Goal: Information Seeking & Learning: Learn about a topic

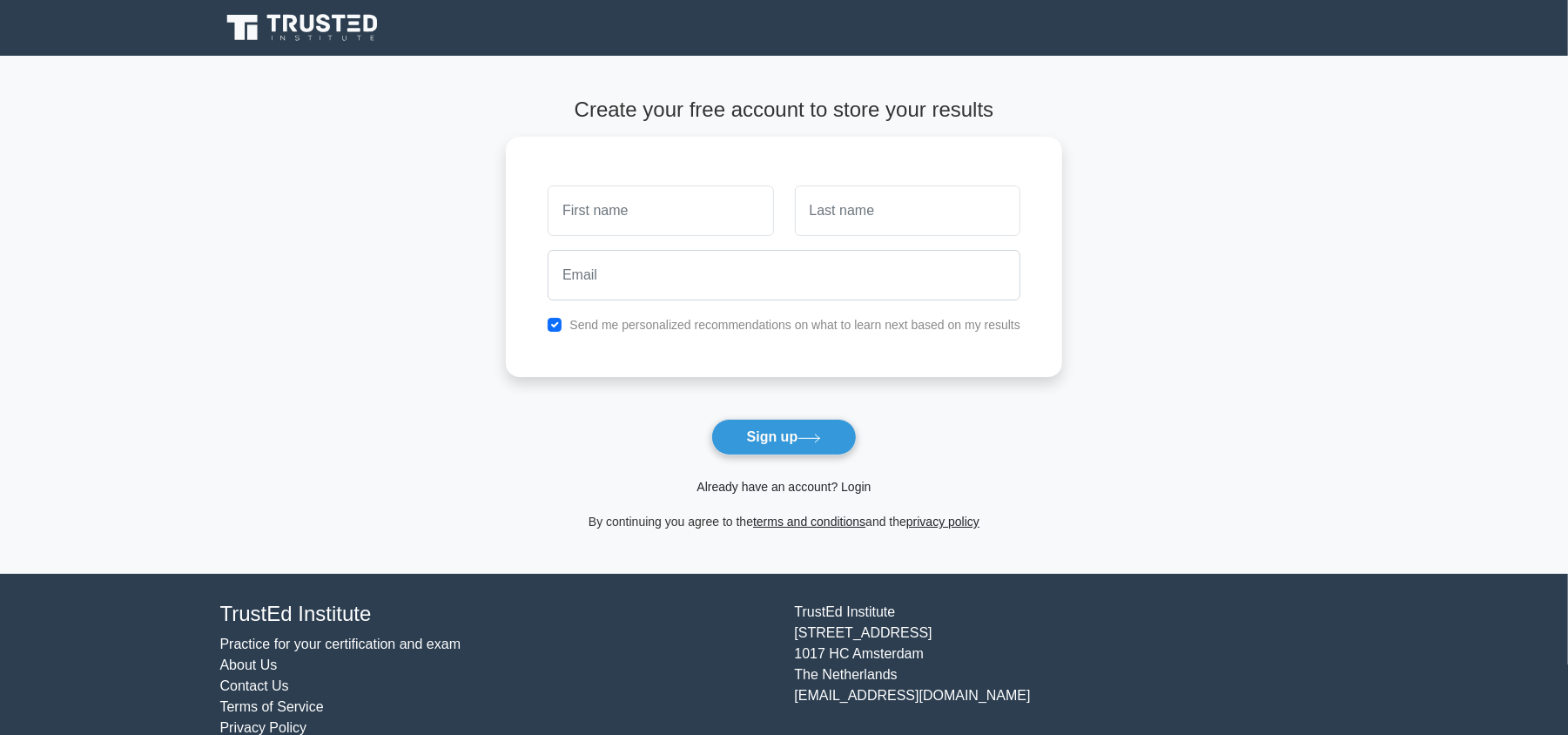
click at [809, 494] on link "Already have an account? Login" at bounding box center [784, 487] width 174 height 14
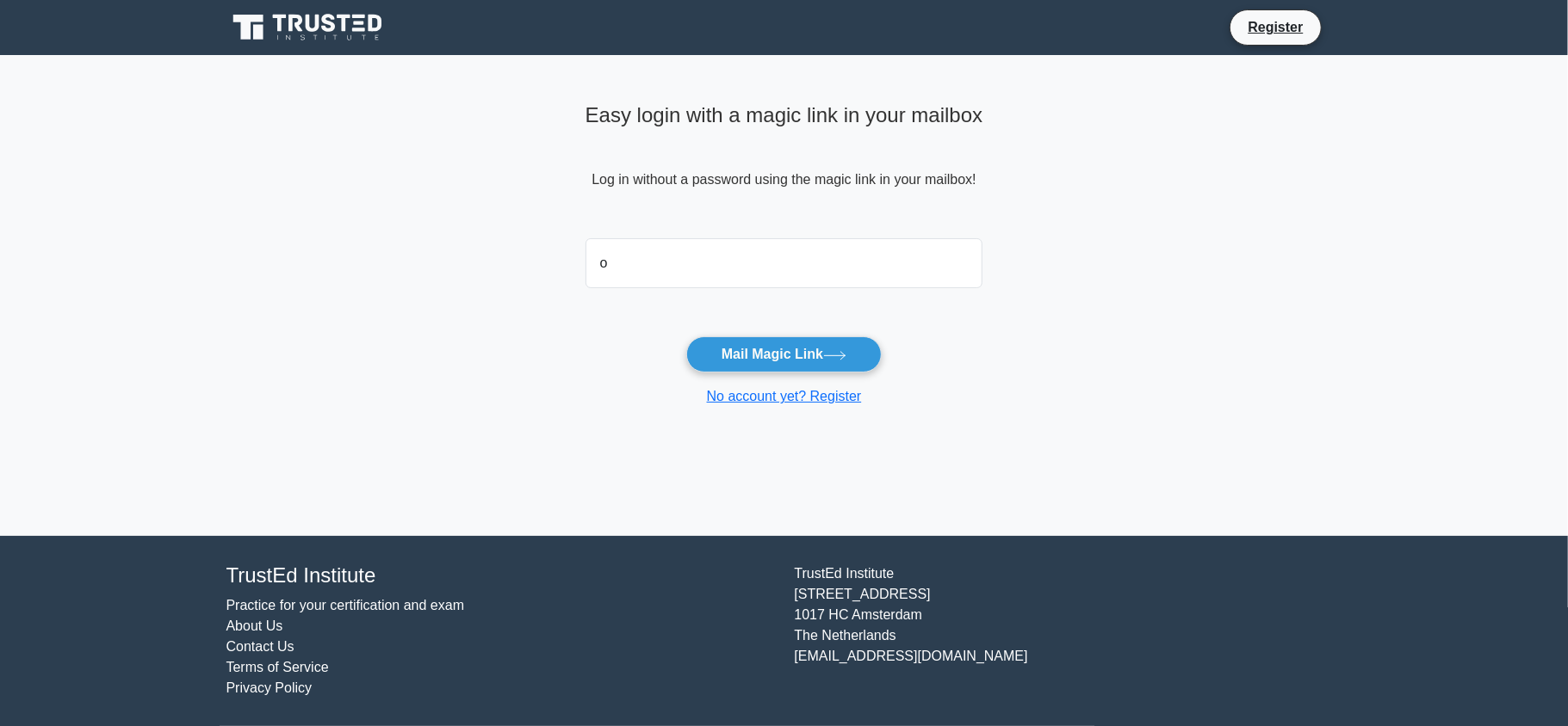
type input "osukoyaoluwabukunmi40@gmail.com"
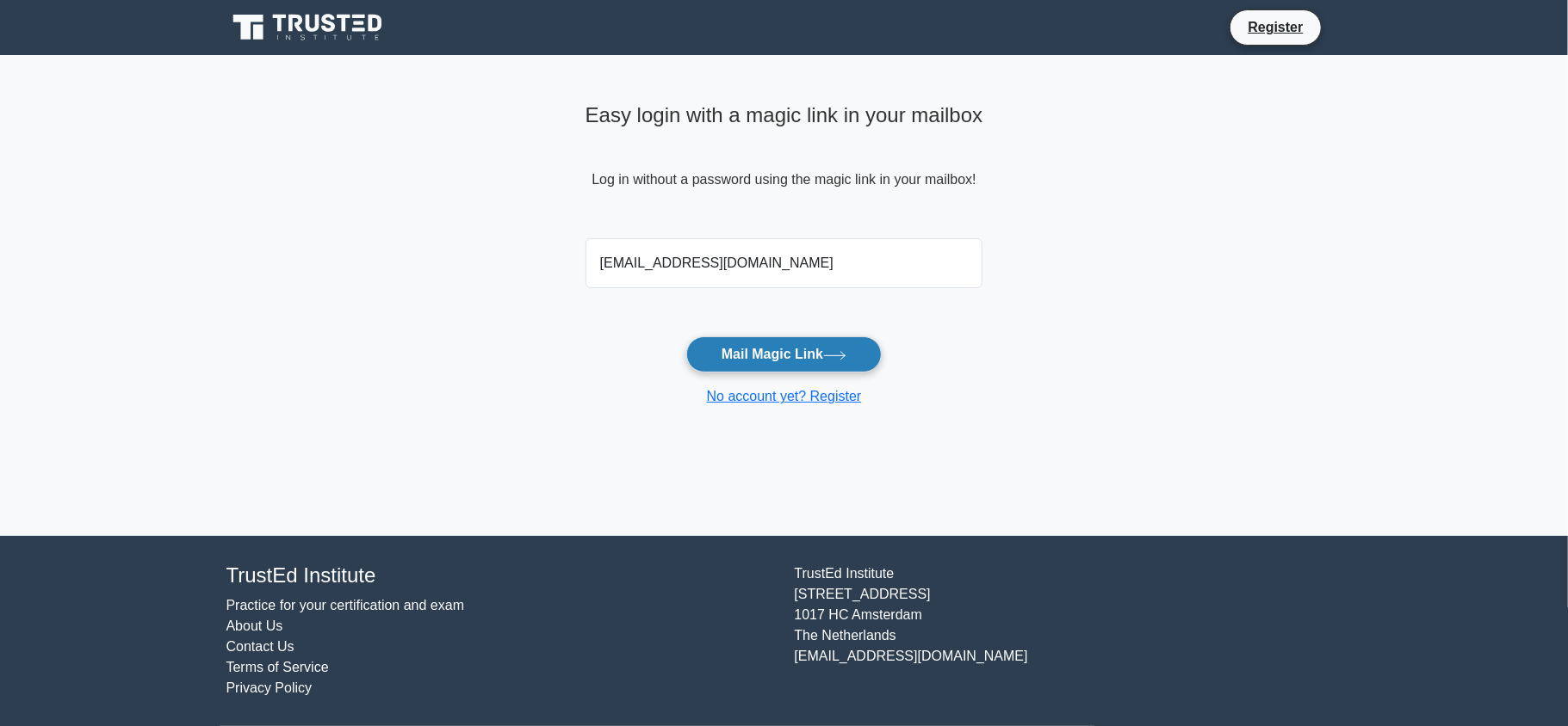
click at [784, 363] on button "Mail Magic Link" at bounding box center [784, 355] width 196 height 36
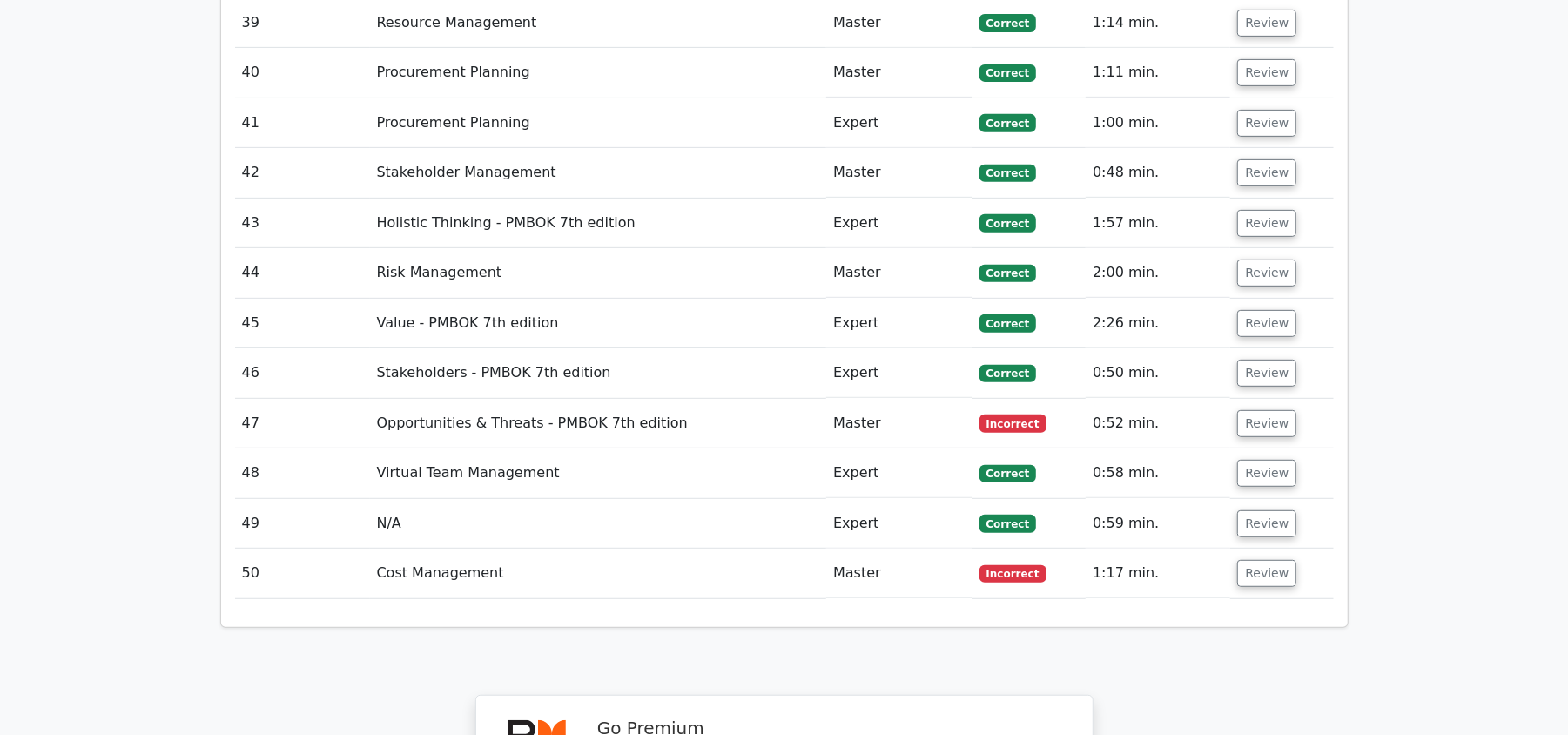
scroll to position [5825, 0]
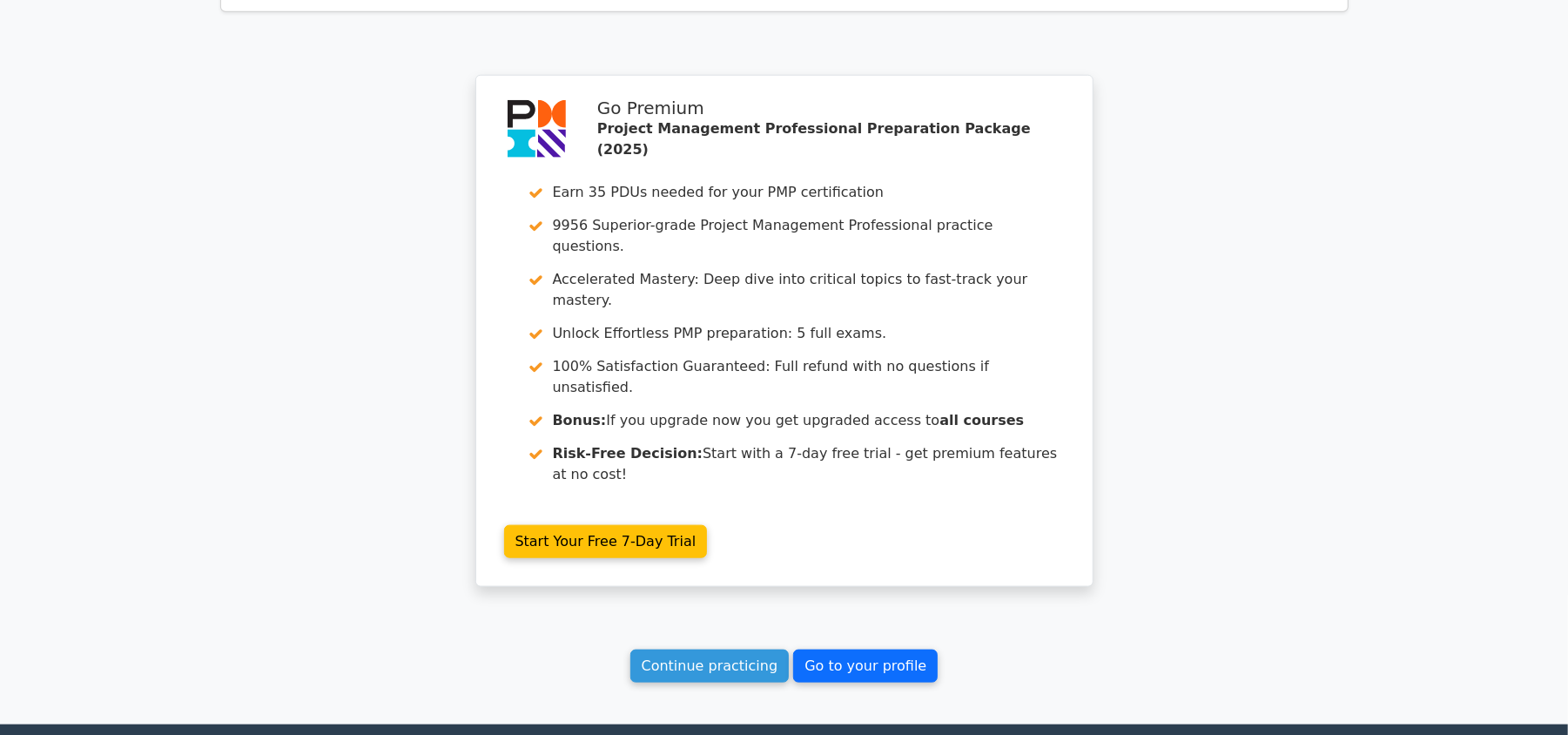
click at [868, 650] on link "Go to your profile" at bounding box center [865, 667] width 144 height 33
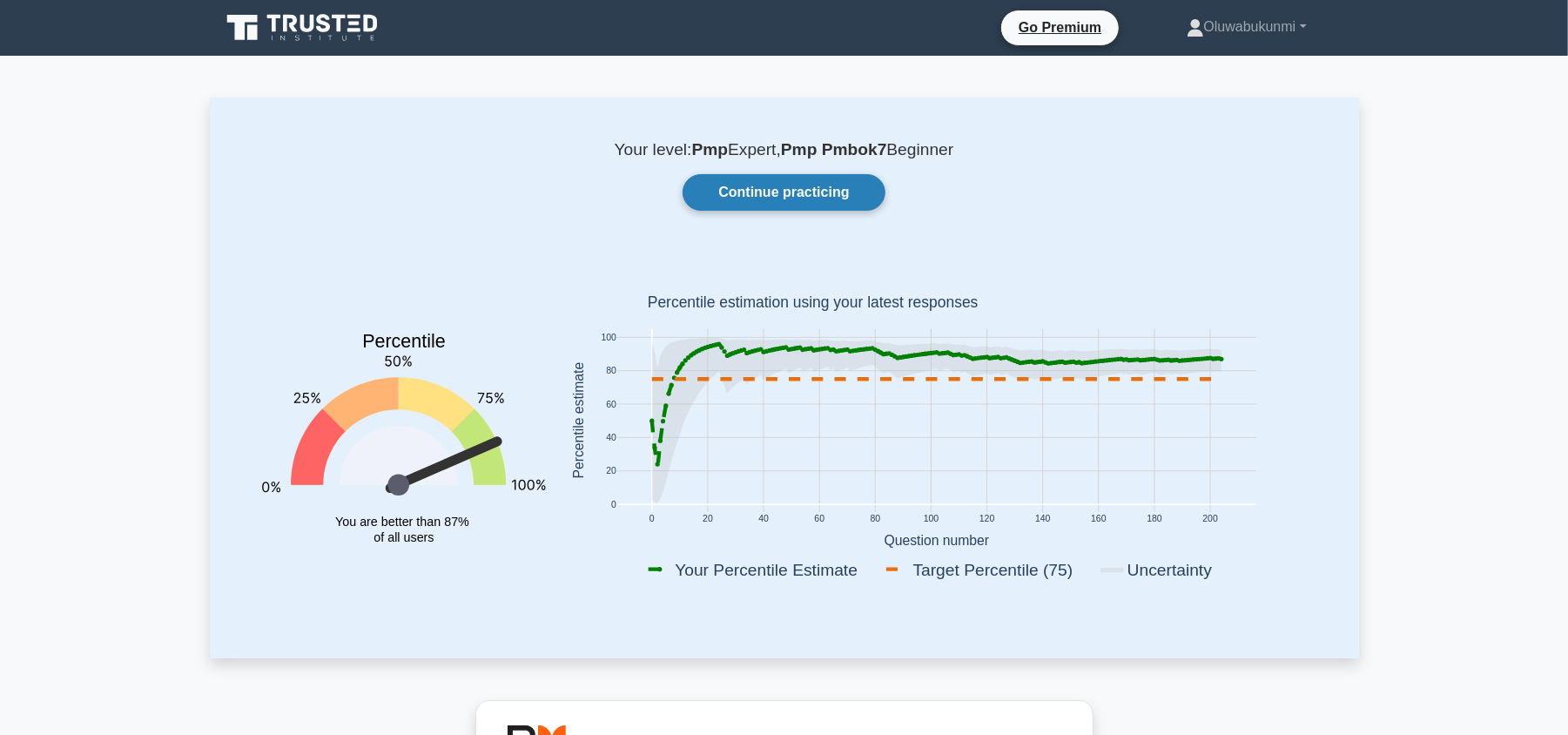
click at [812, 176] on link "Continue practicing" at bounding box center [784, 193] width 202 height 37
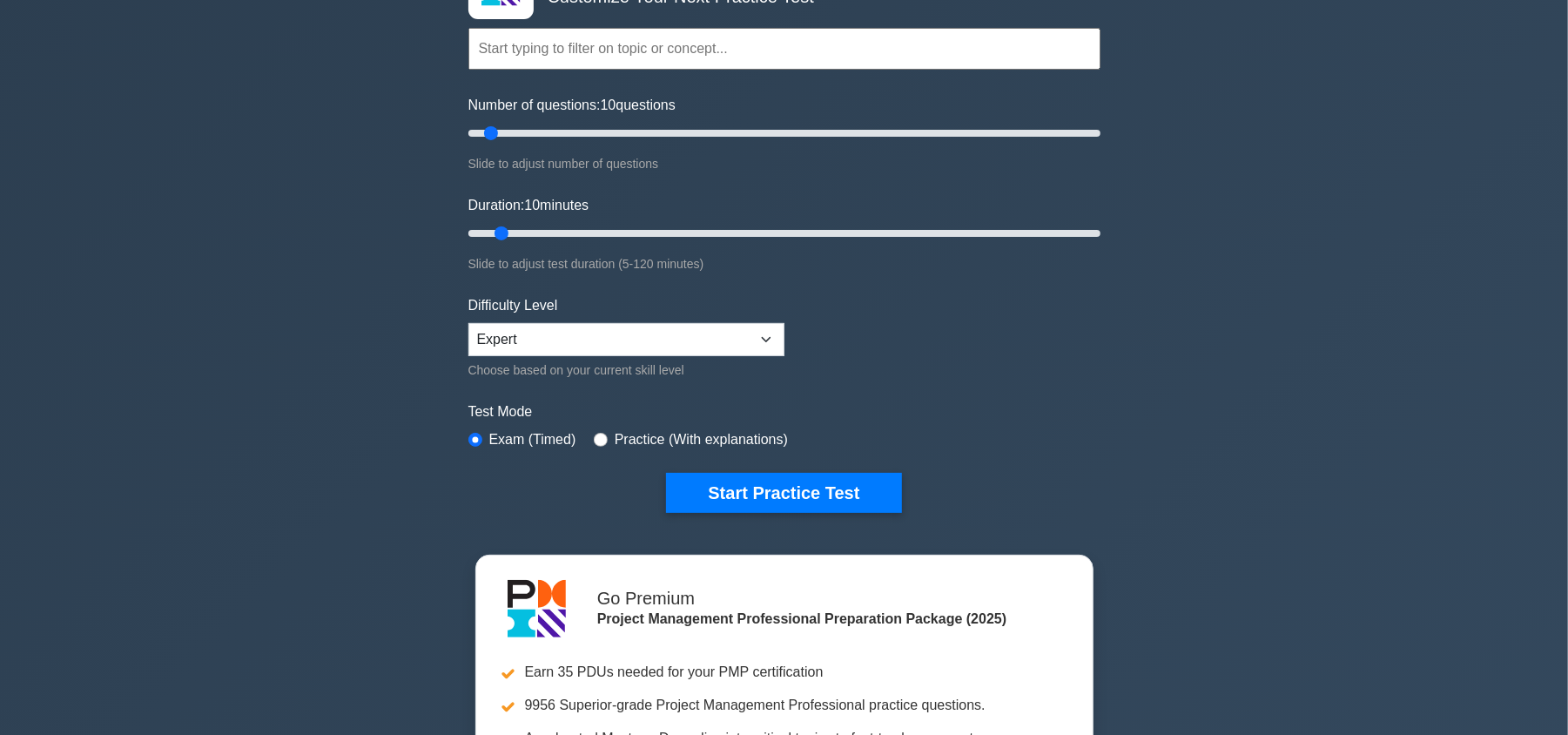
scroll to position [116, 0]
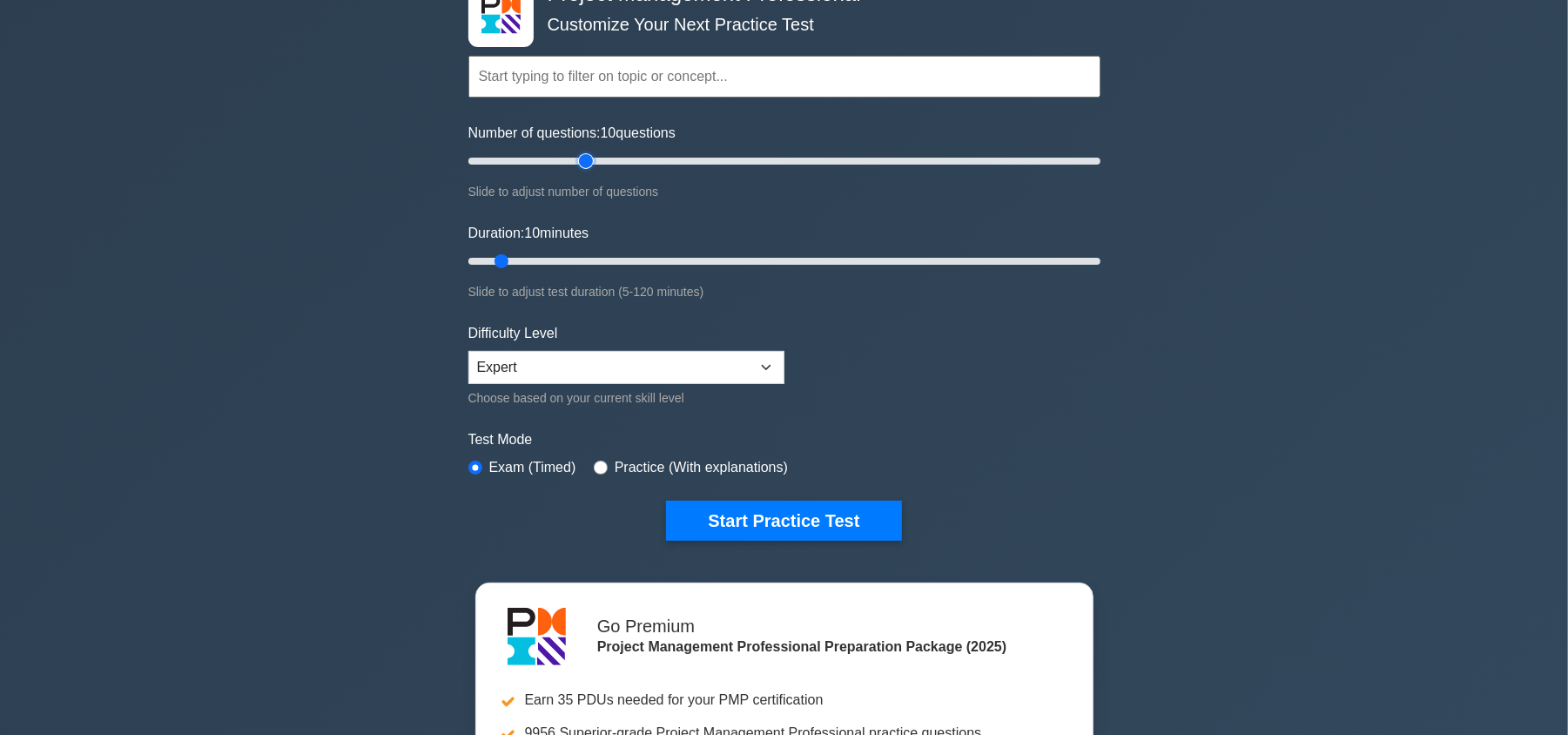
click at [585, 158] on input "Number of questions: 10 questions" at bounding box center [784, 161] width 632 height 21
click at [558, 158] on input "Number of questions: 40 questions" at bounding box center [784, 161] width 632 height 21
drag, startPoint x: 549, startPoint y: 158, endPoint x: 538, endPoint y: 158, distance: 11.0
click at [538, 158] on input "Number of questions: 25 questions" at bounding box center [784, 161] width 632 height 21
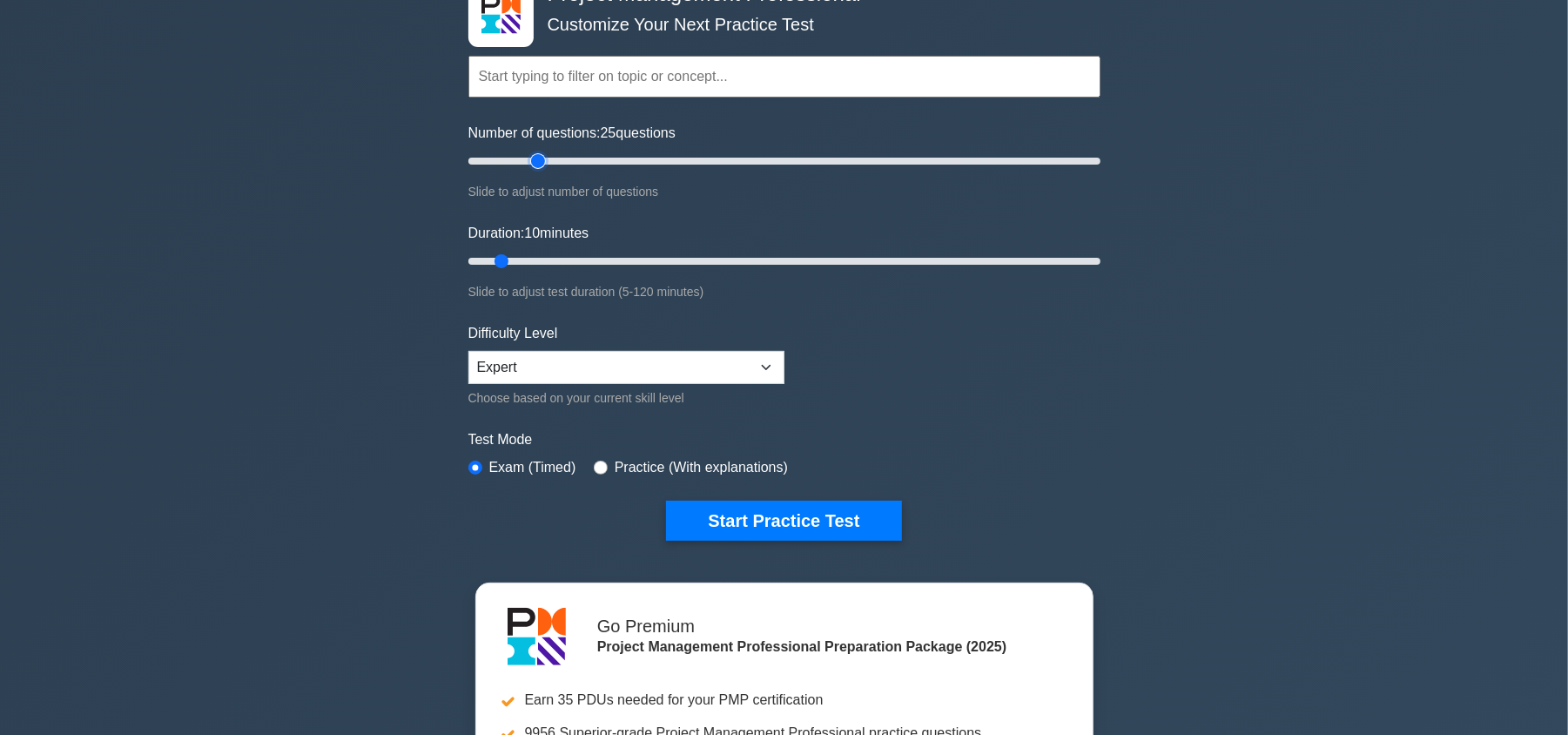
type input "20"
click at [524, 159] on input "Number of questions: 25 questions" at bounding box center [784, 161] width 632 height 21
type input "30"
click at [607, 258] on input "Duration: 10 minutes" at bounding box center [784, 261] width 632 height 21
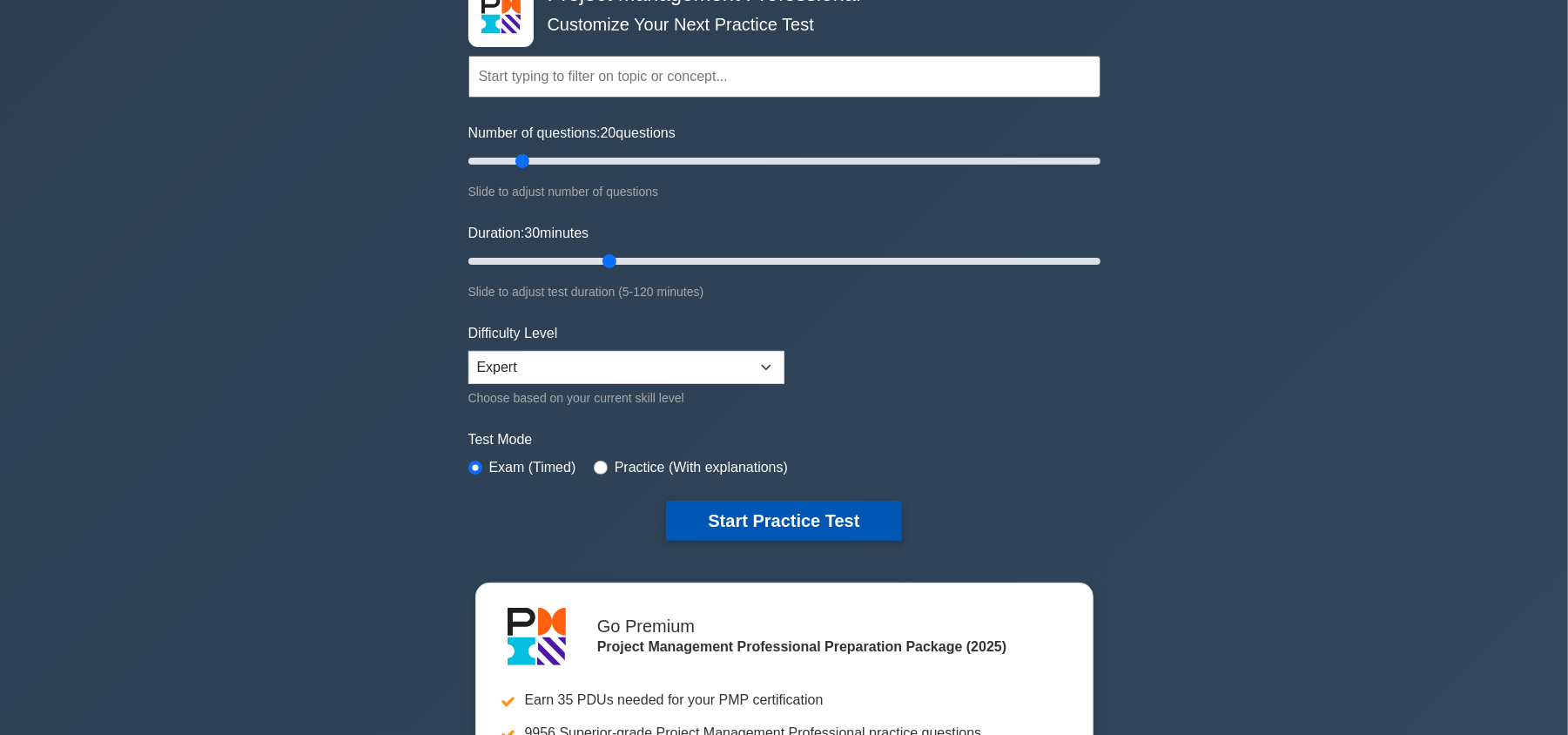
click at [742, 510] on button "Start Practice Test" at bounding box center [784, 521] width 236 height 40
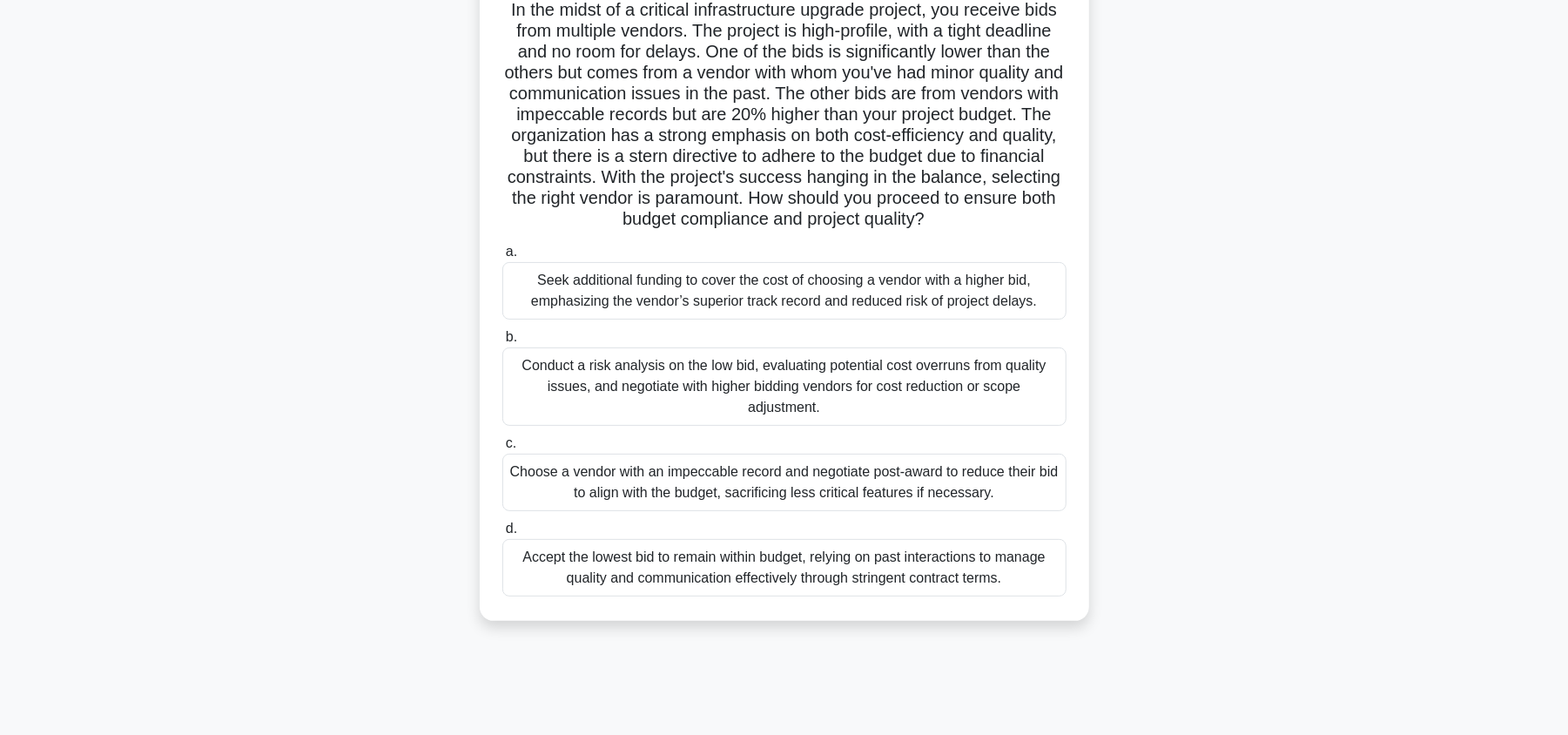
scroll to position [136, 0]
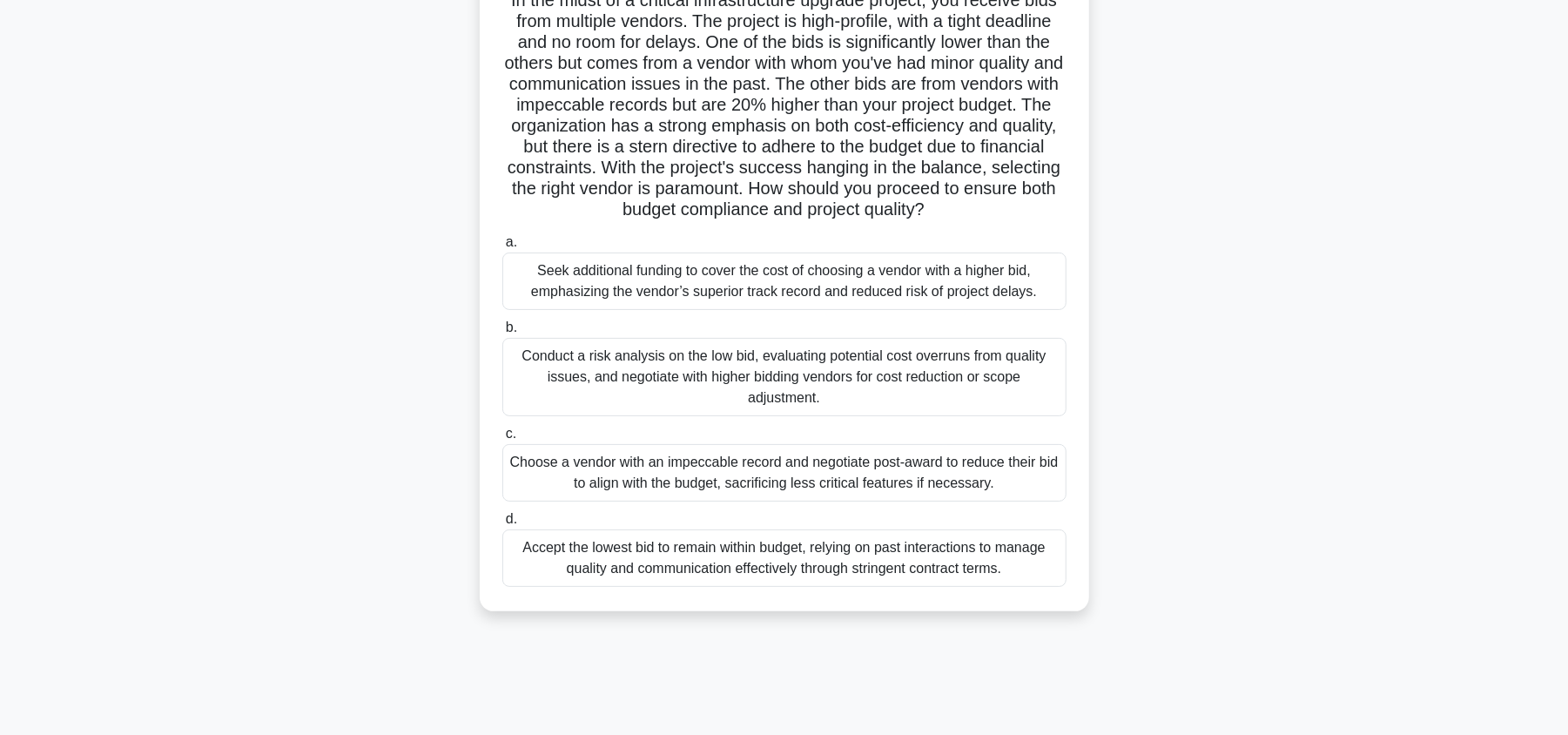
click at [578, 563] on div "Accept the lowest bid to remain within budget, relying on past interactions to …" at bounding box center [784, 559] width 565 height 58
click at [503, 526] on input "d. Accept the lowest bid to remain within budget, relying on past interactions …" at bounding box center [503, 519] width 0 height 11
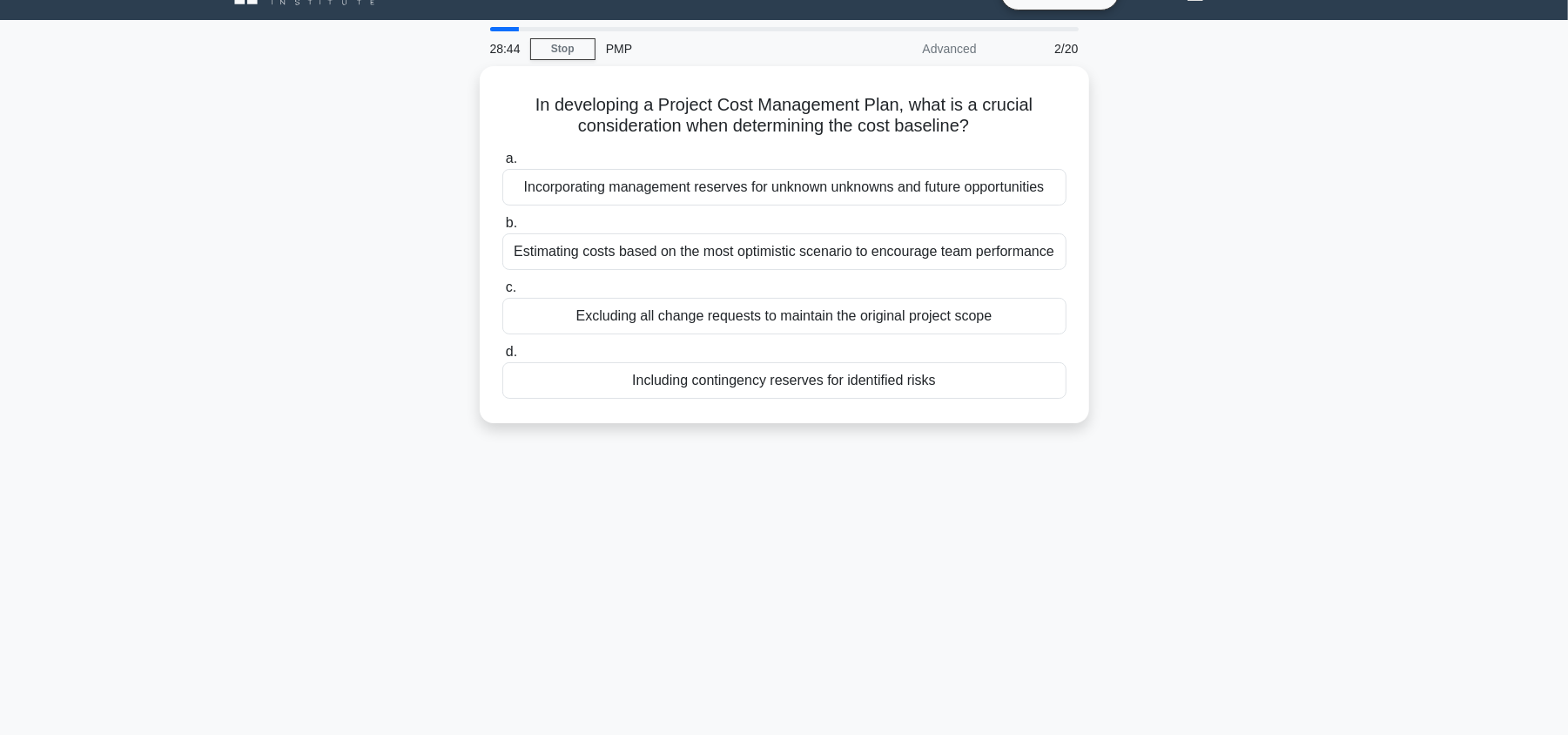
scroll to position [0, 0]
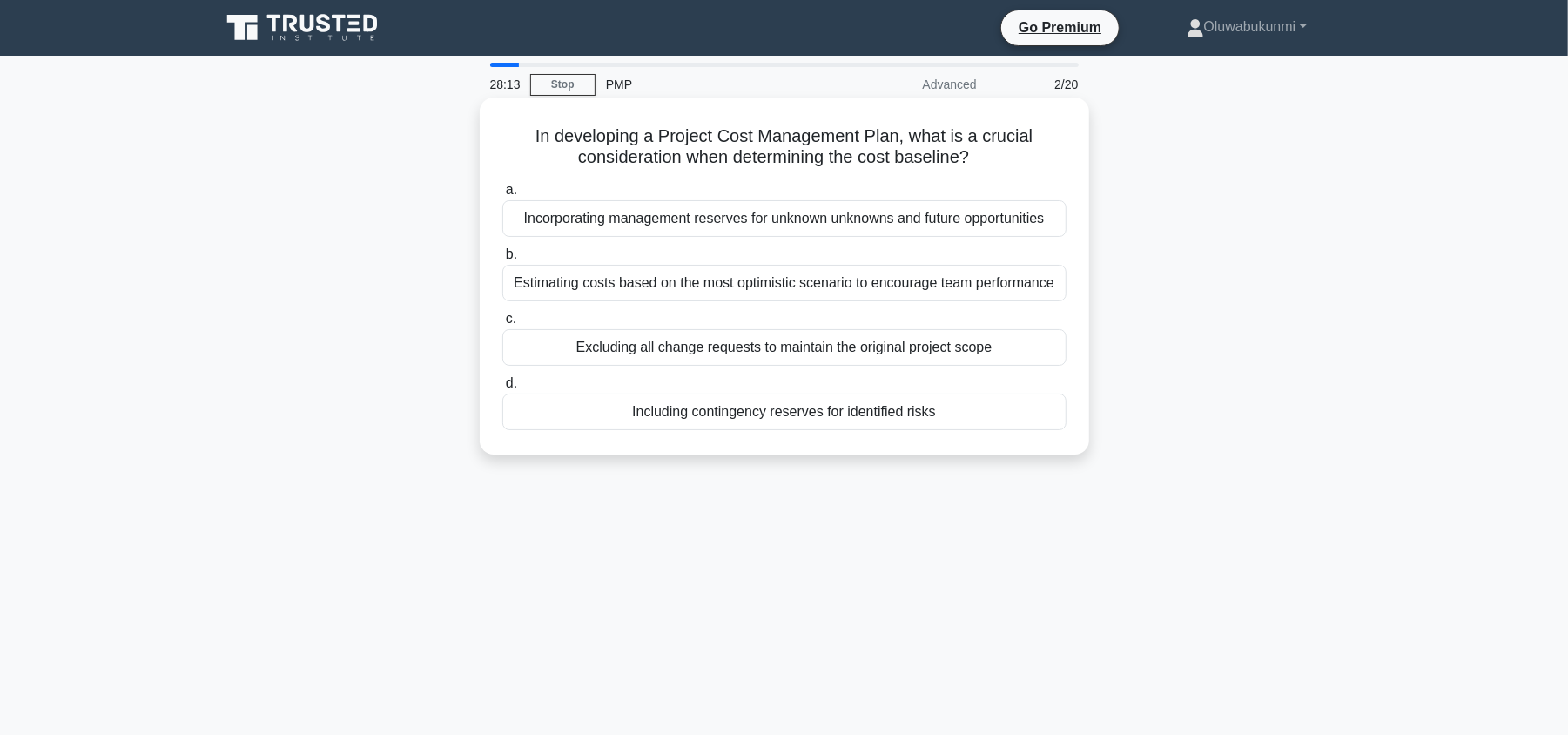
click at [638, 420] on div "Including contingency reserves for identified risks" at bounding box center [784, 413] width 565 height 37
click at [503, 390] on input "d. Including contingency reserves for identified risks" at bounding box center [503, 384] width 0 height 11
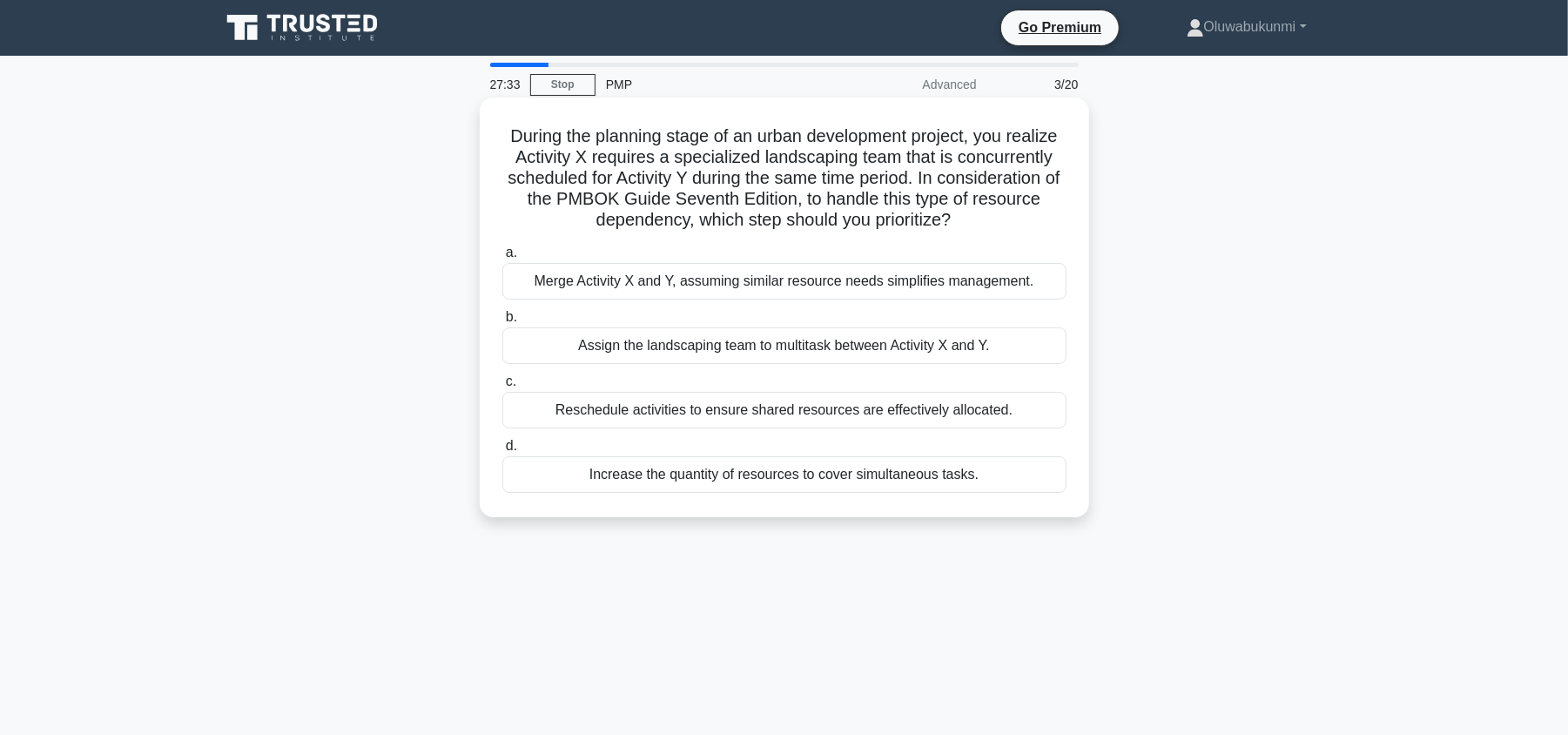
click at [554, 416] on div "Reschedule activities to ensure shared resources are effectively allocated." at bounding box center [784, 411] width 565 height 37
click at [503, 388] on input "c. Reschedule activities to ensure shared resources are effectively allocated." at bounding box center [503, 382] width 0 height 11
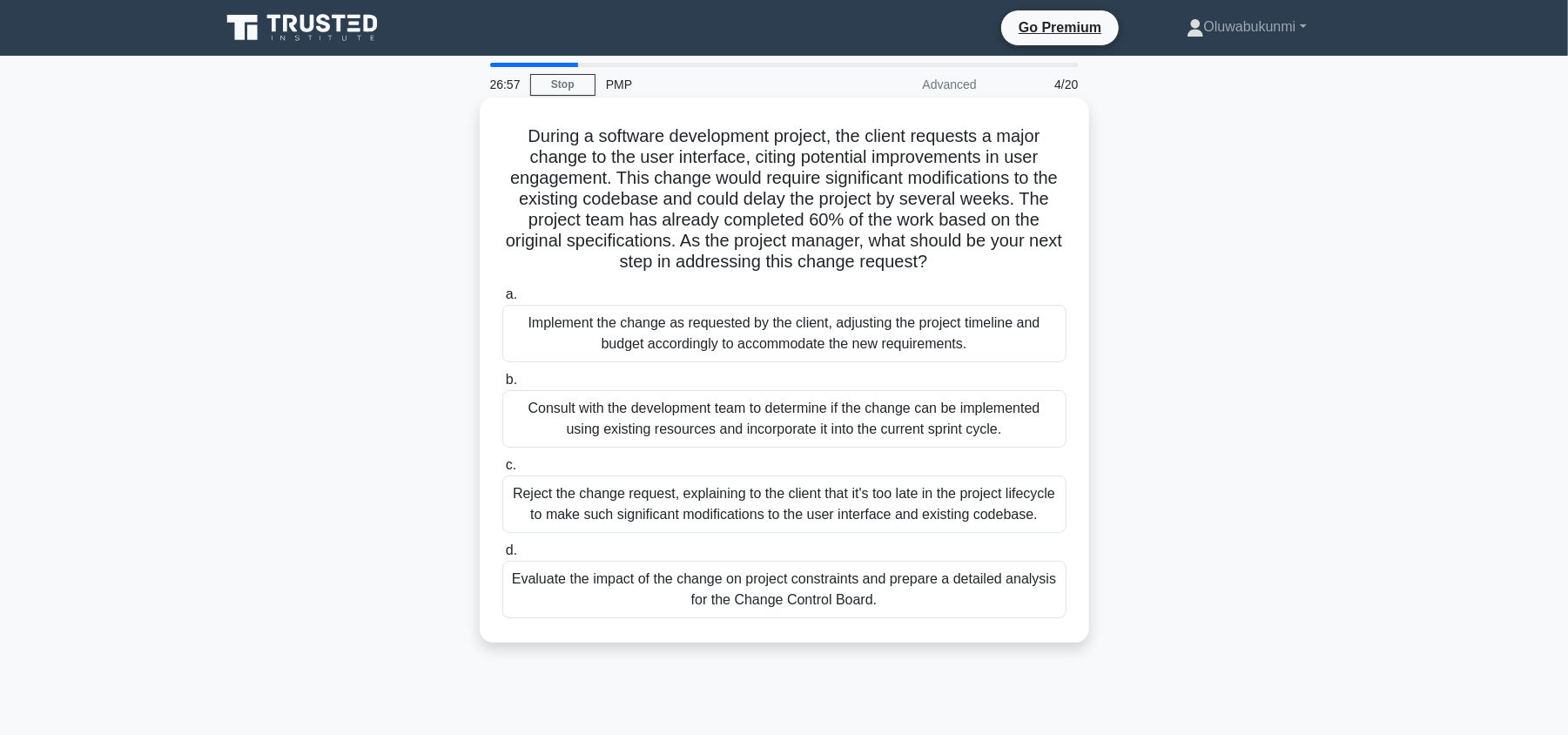
click at [569, 593] on div "Evaluate the impact of the change on project constraints and prepare a detailed…" at bounding box center [784, 590] width 565 height 58
click at [503, 557] on input "d. Evaluate the impact of the change on project constraints and prepare a detai…" at bounding box center [503, 551] width 0 height 11
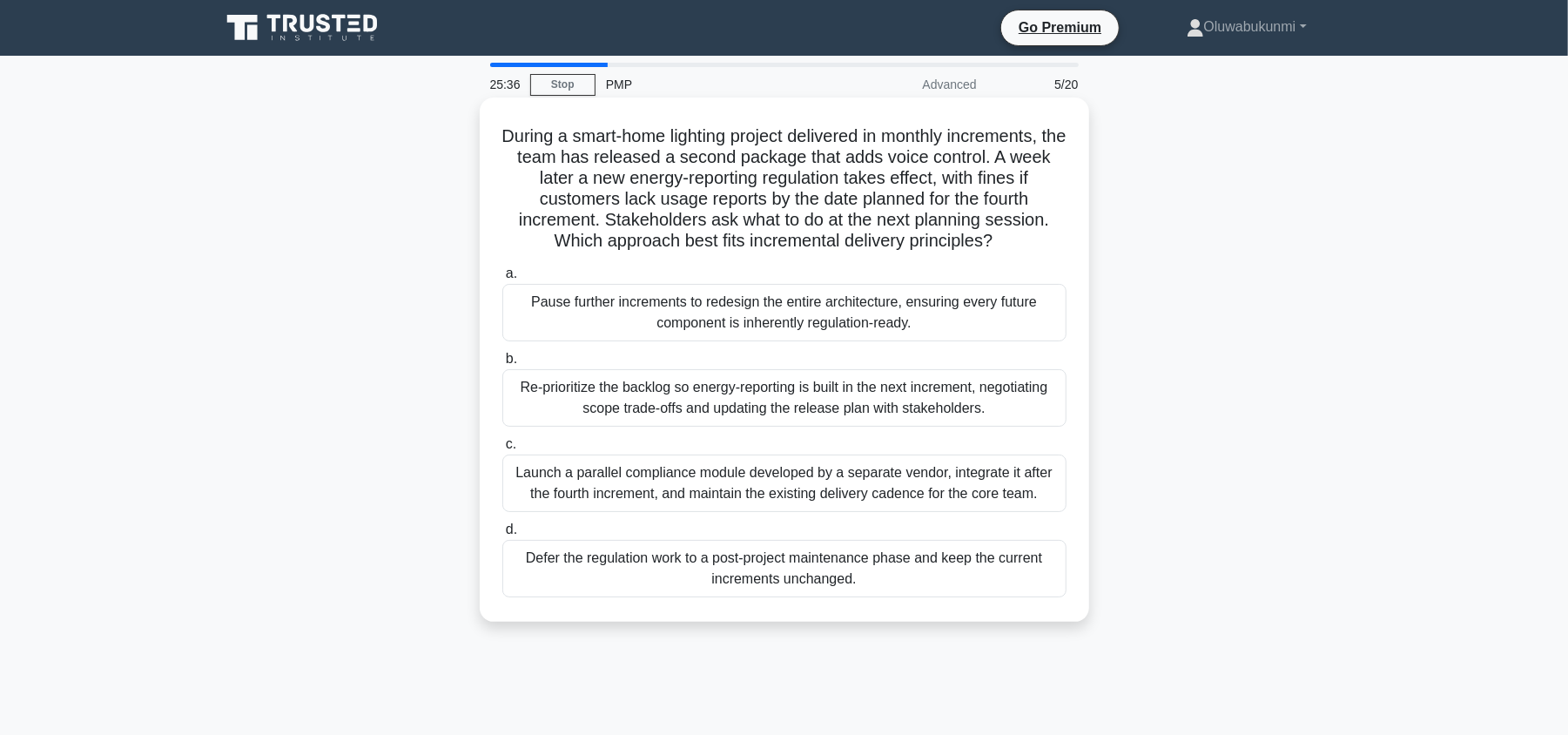
click at [670, 401] on div "Re-prioritize the backlog so energy-reporting is built in the next increment, n…" at bounding box center [784, 399] width 565 height 58
click at [503, 365] on input "b. Re-prioritize the backlog so energy-reporting is built in the next increment…" at bounding box center [503, 359] width 0 height 11
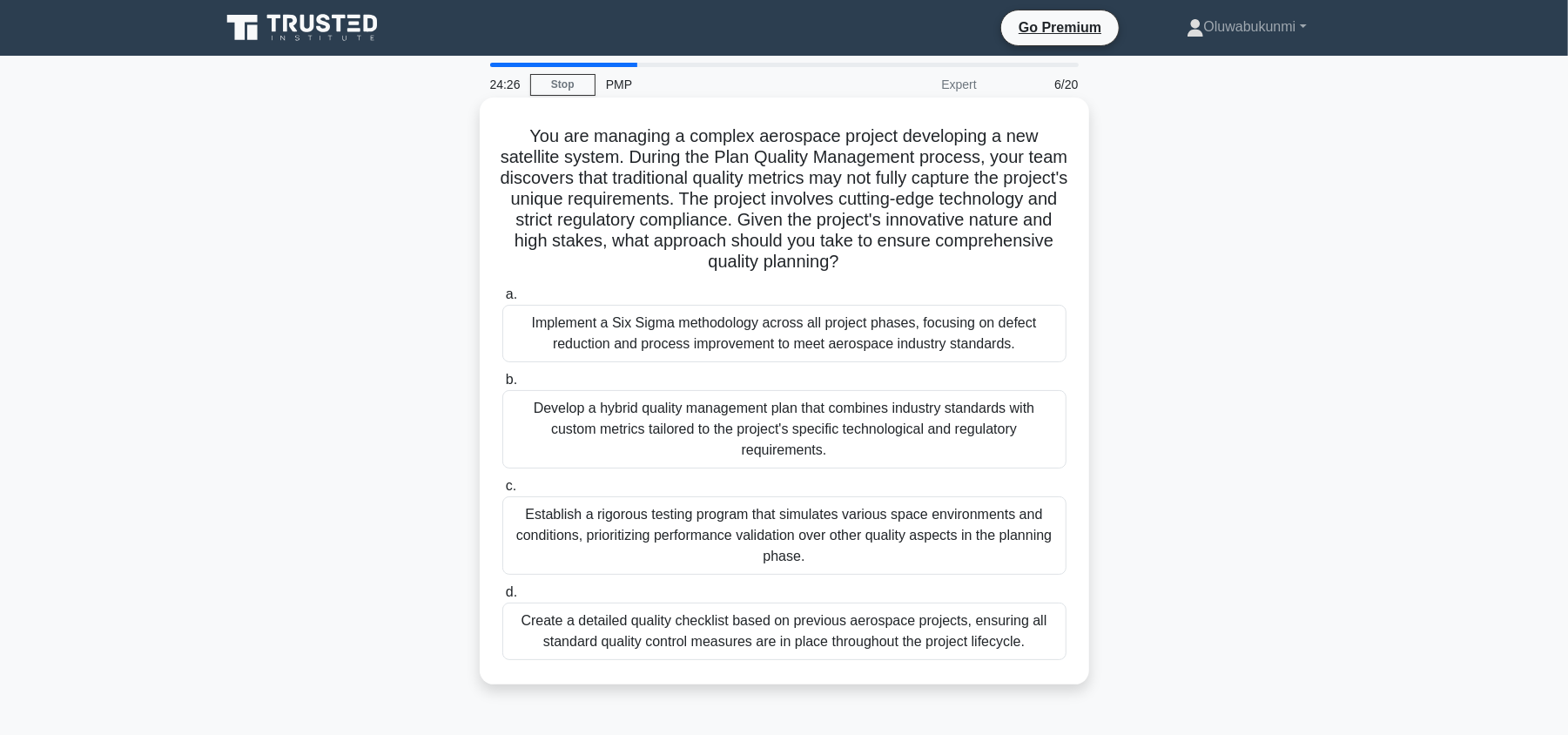
click at [732, 430] on div "Develop a hybrid quality management plan that combines industry standards with …" at bounding box center [784, 430] width 565 height 79
click at [503, 386] on input "b. Develop a hybrid quality management plan that combines industry standards wi…" at bounding box center [503, 380] width 0 height 11
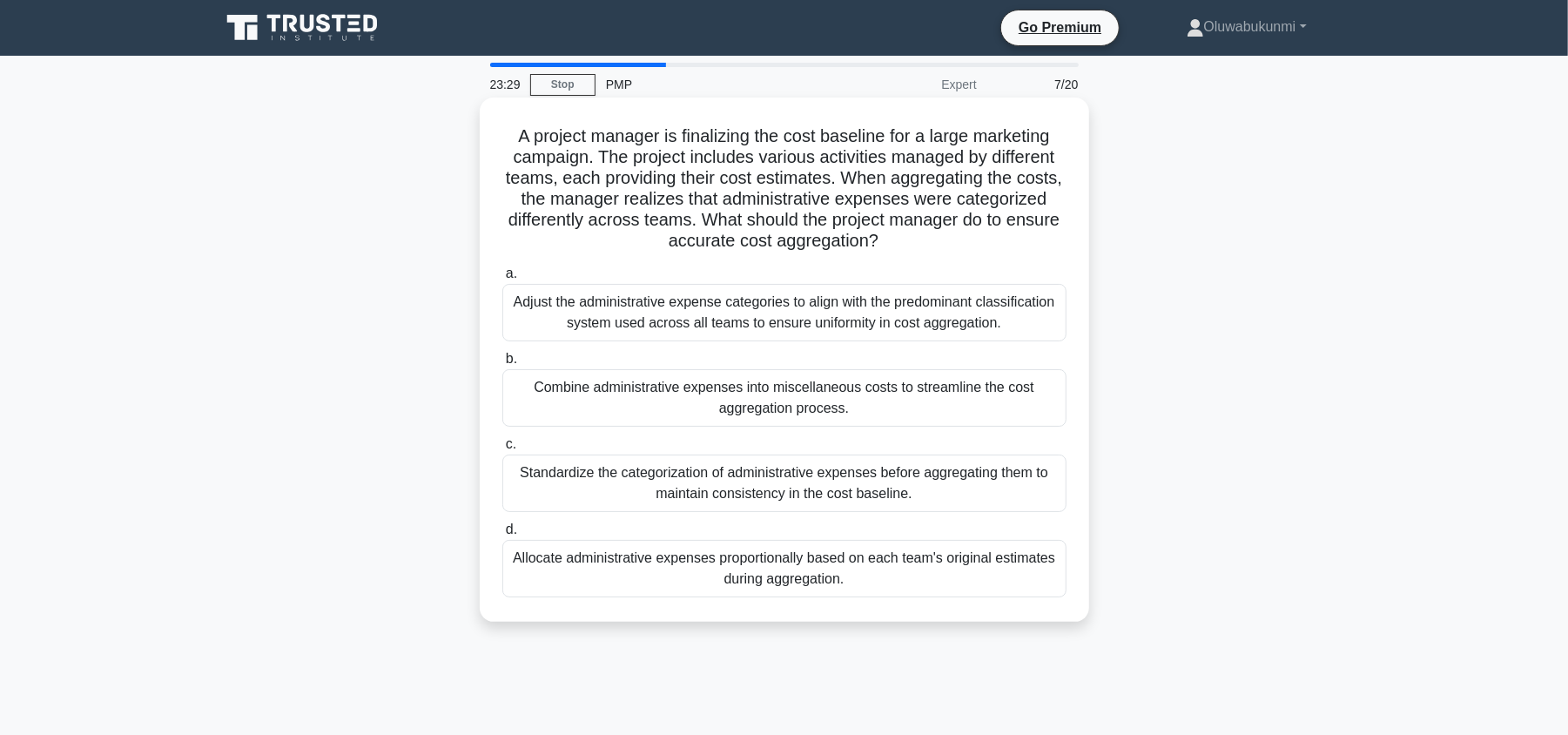
click at [708, 496] on div "Standardize the categorization of administrative expenses before aggregating th…" at bounding box center [784, 484] width 565 height 58
click at [503, 450] on input "c. Standardize the categorization of administrative expenses before aggregating…" at bounding box center [503, 444] width 0 height 11
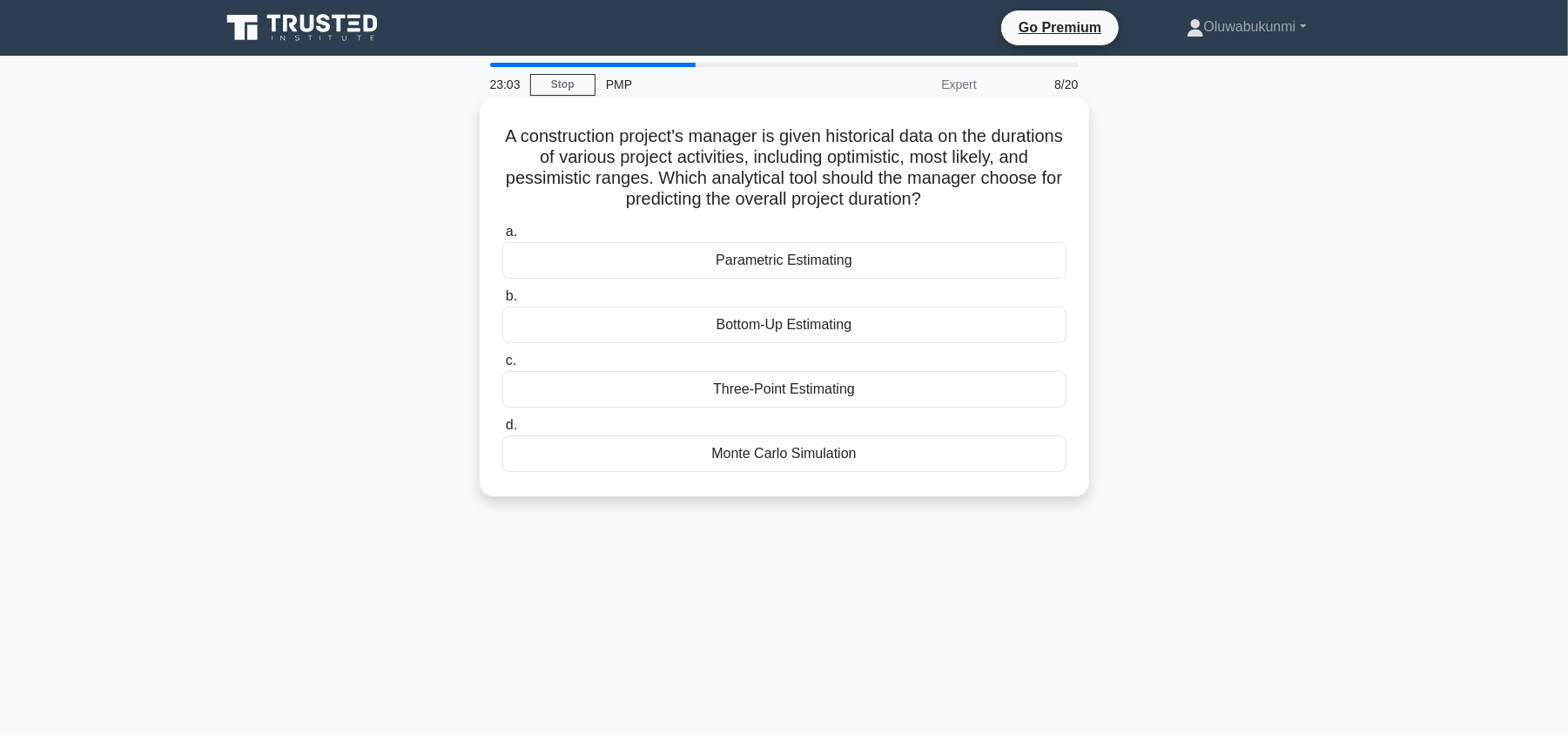
click at [702, 392] on div "Three-Point Estimating" at bounding box center [784, 390] width 565 height 37
click at [503, 367] on input "c. Three-Point Estimating" at bounding box center [503, 361] width 0 height 11
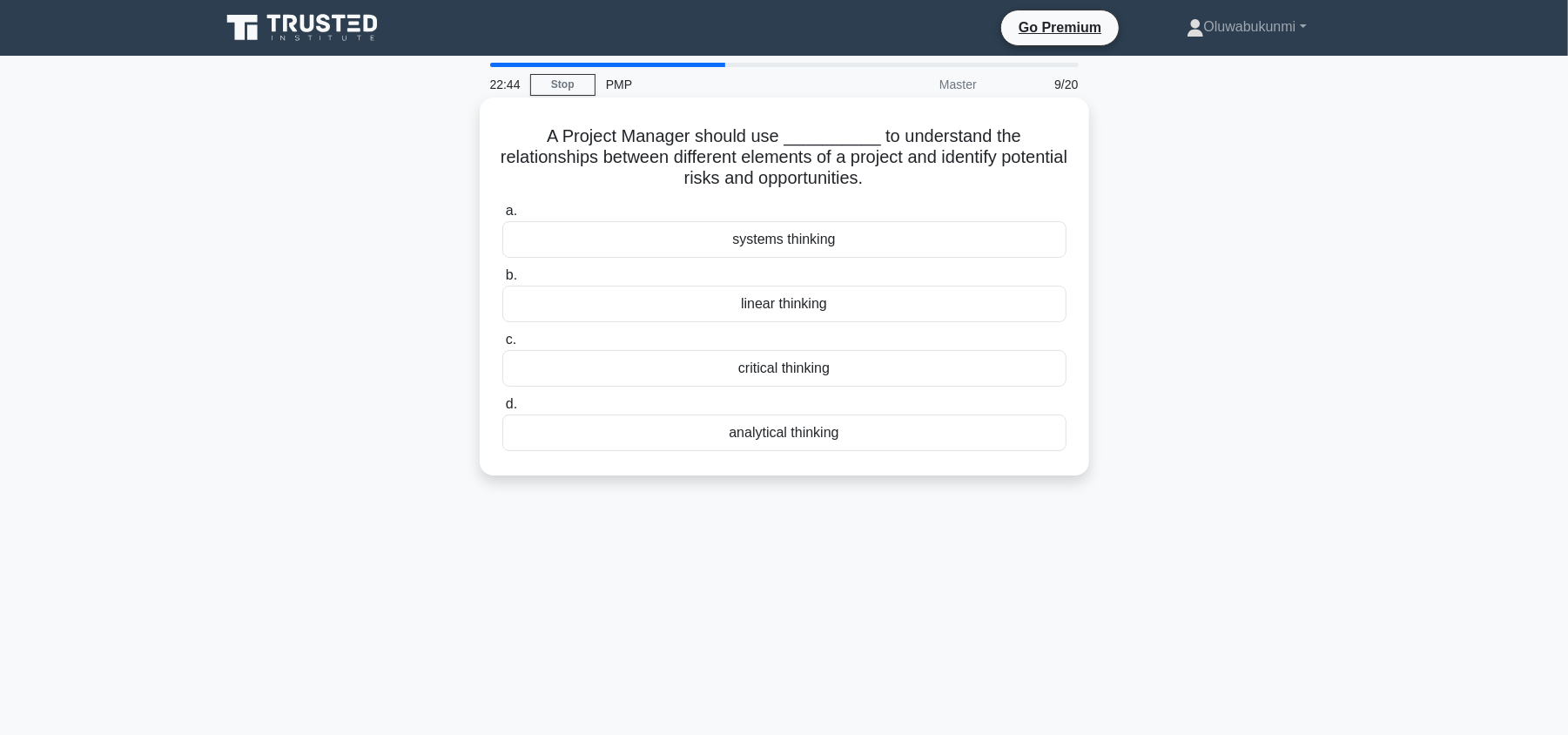
click at [777, 436] on div "analytical thinking" at bounding box center [784, 433] width 565 height 37
click at [503, 410] on input "d. analytical thinking" at bounding box center [503, 405] width 0 height 11
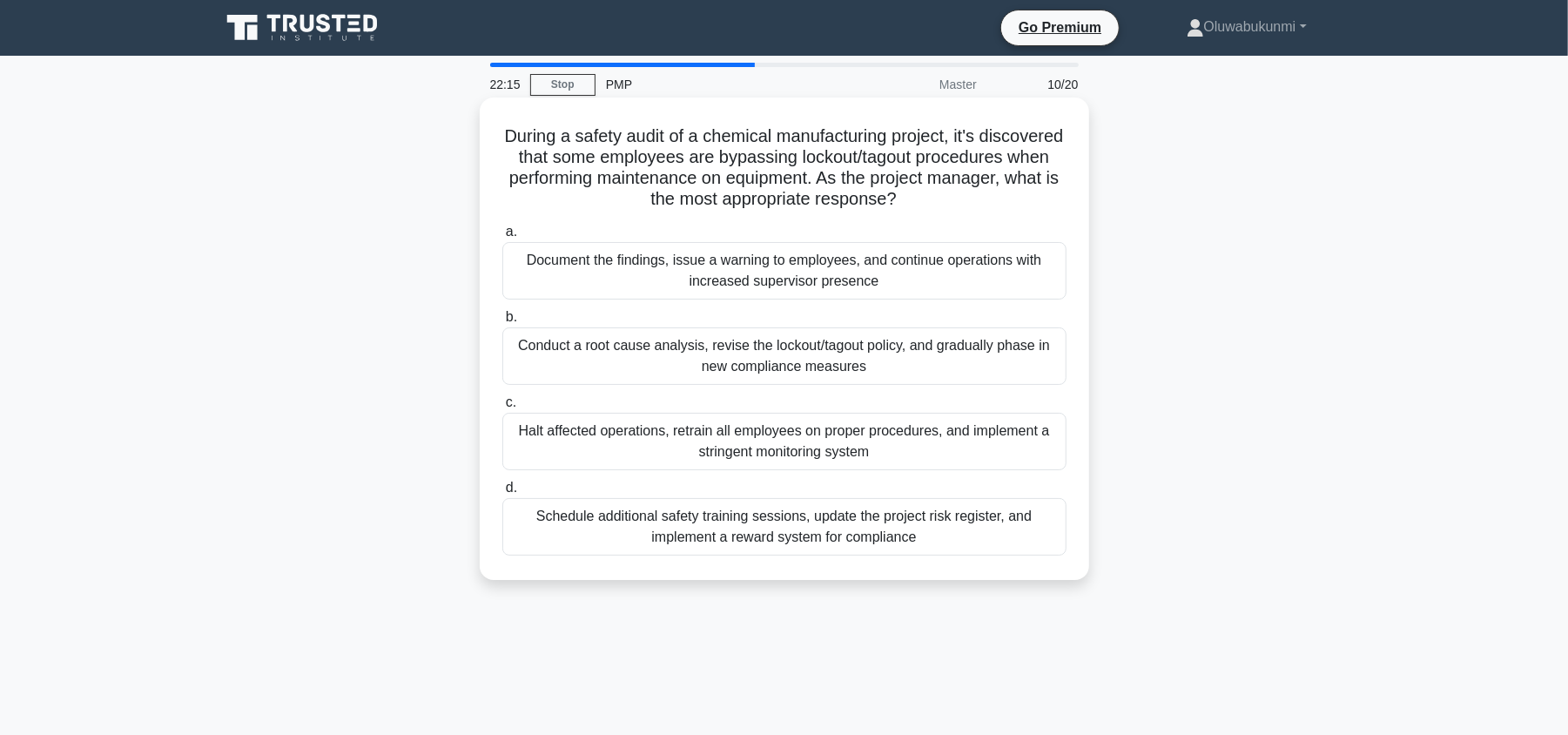
click at [820, 371] on div "Conduct a root cause analysis, revise the lockout/tagout policy, and gradually …" at bounding box center [784, 357] width 565 height 58
click at [503, 323] on input "b. Conduct a root cause analysis, revise the lockout/tagout policy, and gradual…" at bounding box center [503, 317] width 0 height 11
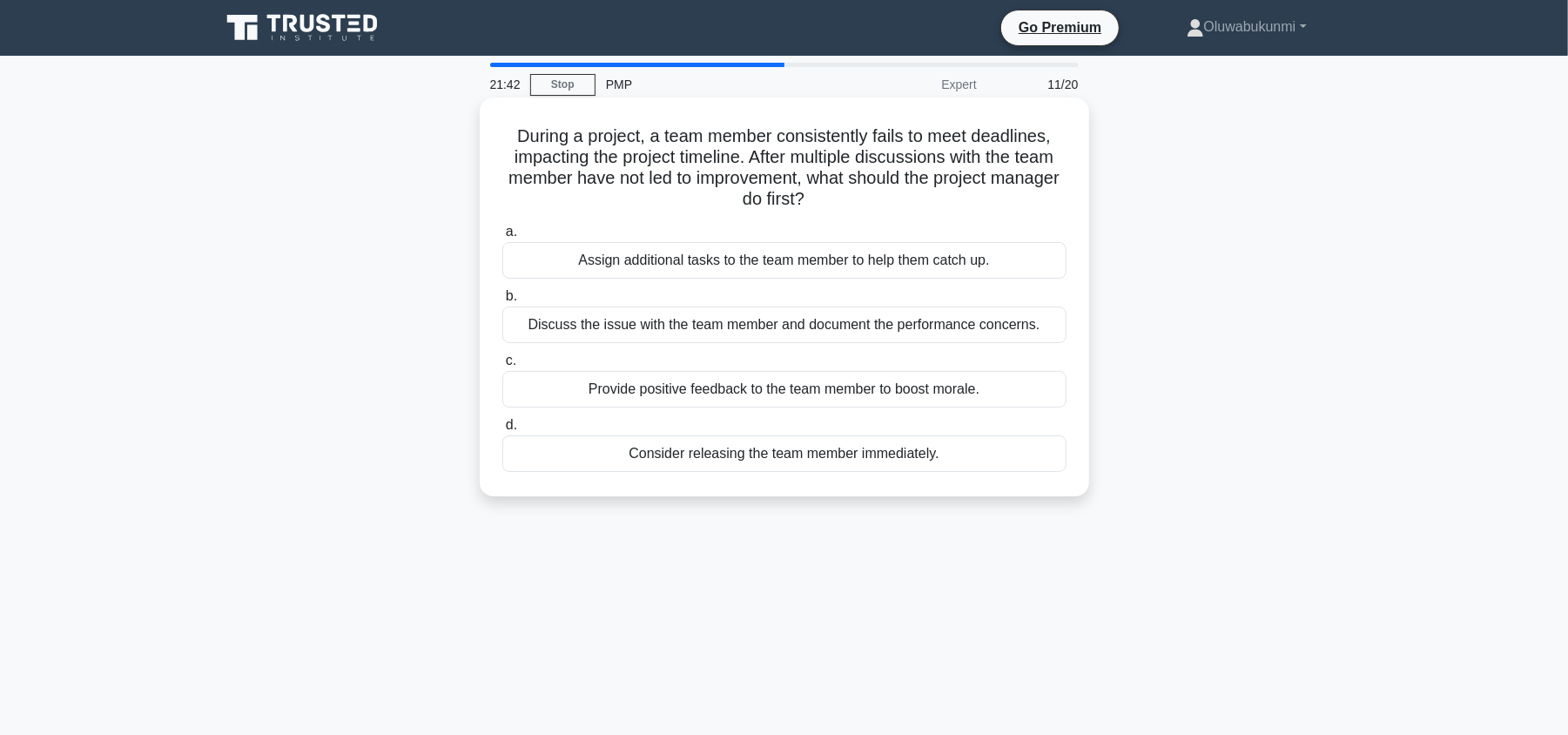
click at [837, 329] on div "Discuss the issue with the team member and document the performance concerns." at bounding box center [784, 325] width 565 height 37
click at [503, 302] on input "b. Discuss the issue with the team member and document the performance concerns." at bounding box center [503, 296] width 0 height 11
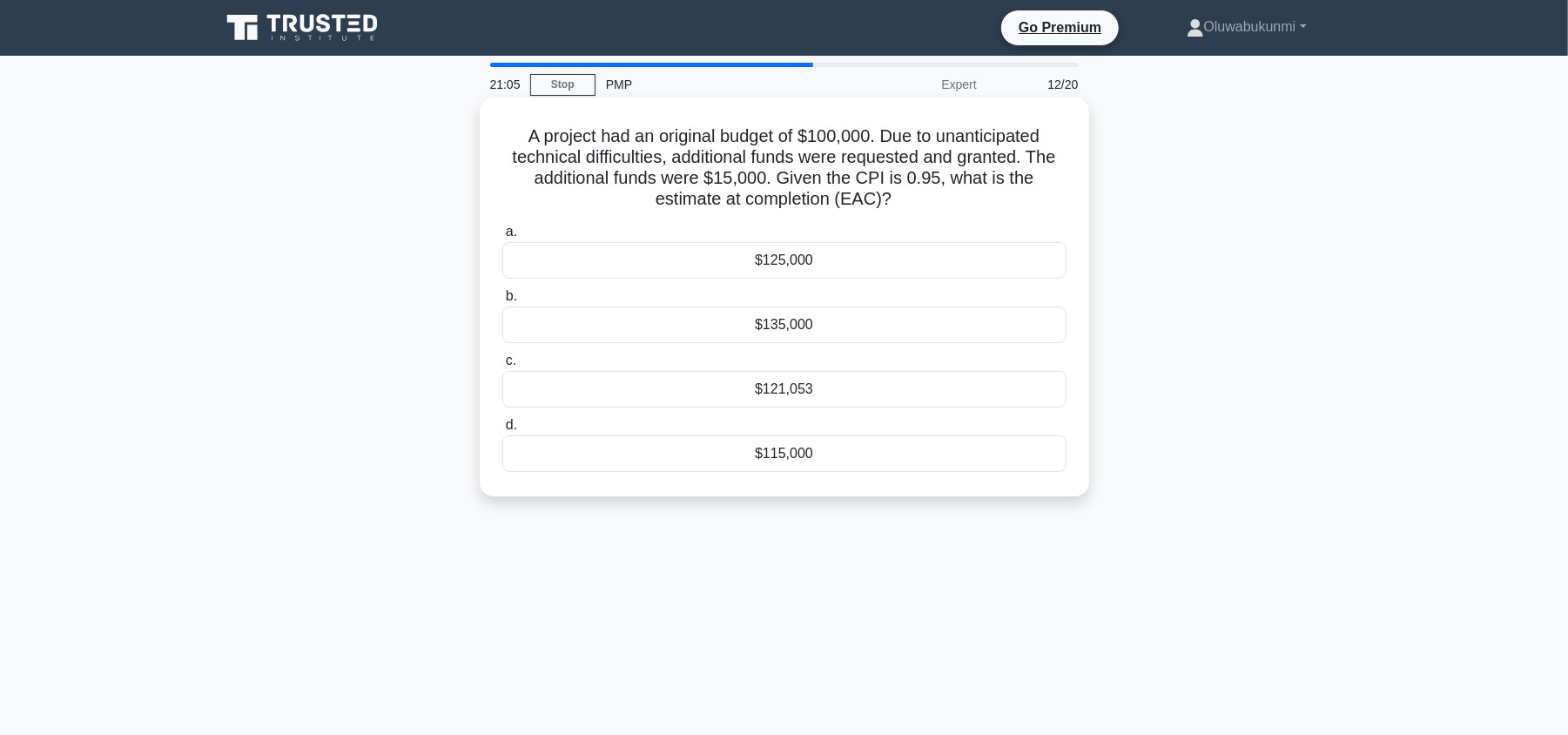
click at [824, 461] on div "$115,000" at bounding box center [784, 454] width 565 height 37
click at [503, 431] on input "d. $115,000" at bounding box center [503, 425] width 0 height 11
click at [852, 392] on div "Smoothing" at bounding box center [784, 390] width 565 height 37
click at [503, 367] on input "c. Smoothing" at bounding box center [503, 361] width 0 height 11
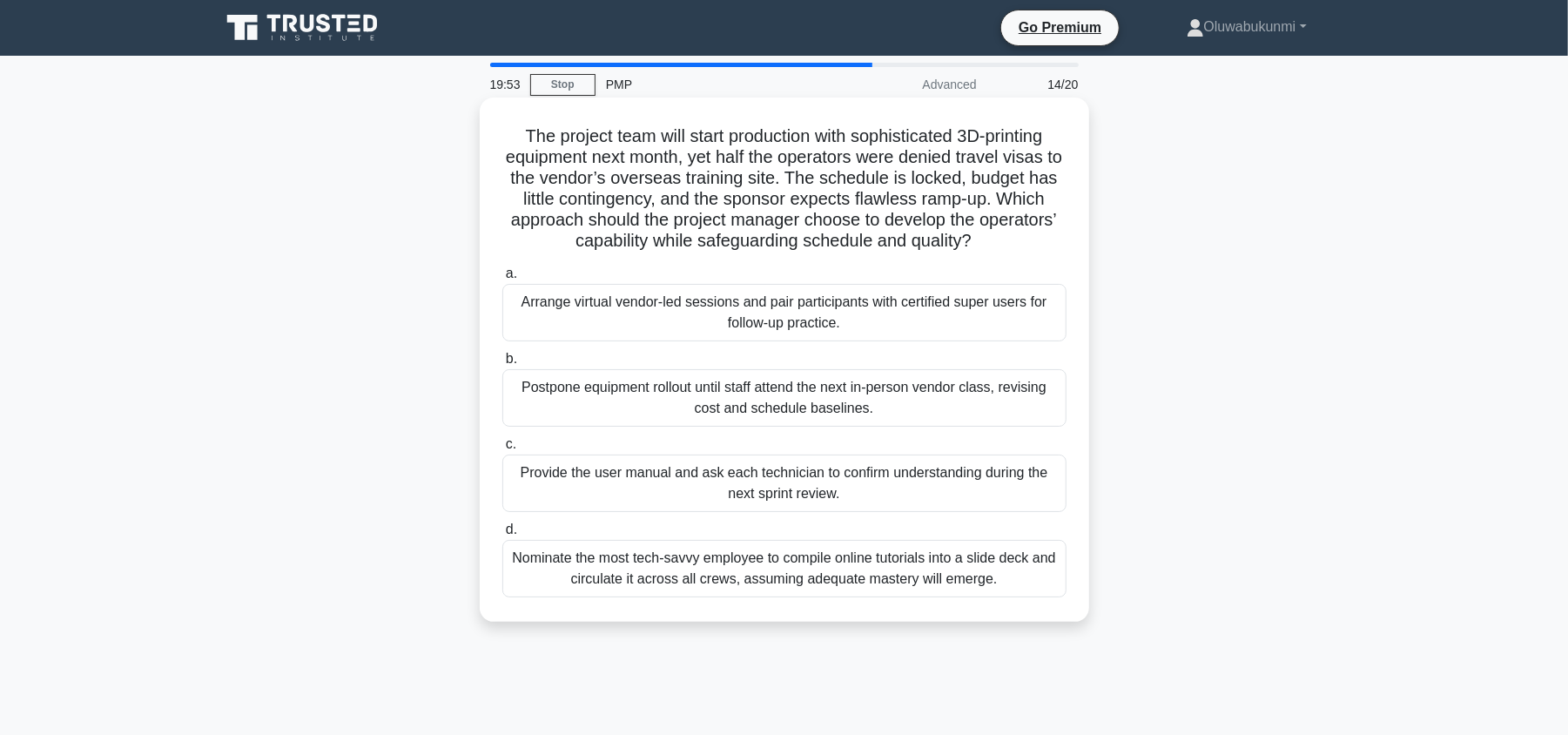
click at [784, 307] on div "Arrange virtual vendor-led sessions and pair participants with certified super …" at bounding box center [784, 313] width 565 height 58
click at [503, 279] on input "a. Arrange virtual vendor-led sessions and pair participants with certified sup…" at bounding box center [503, 273] width 0 height 11
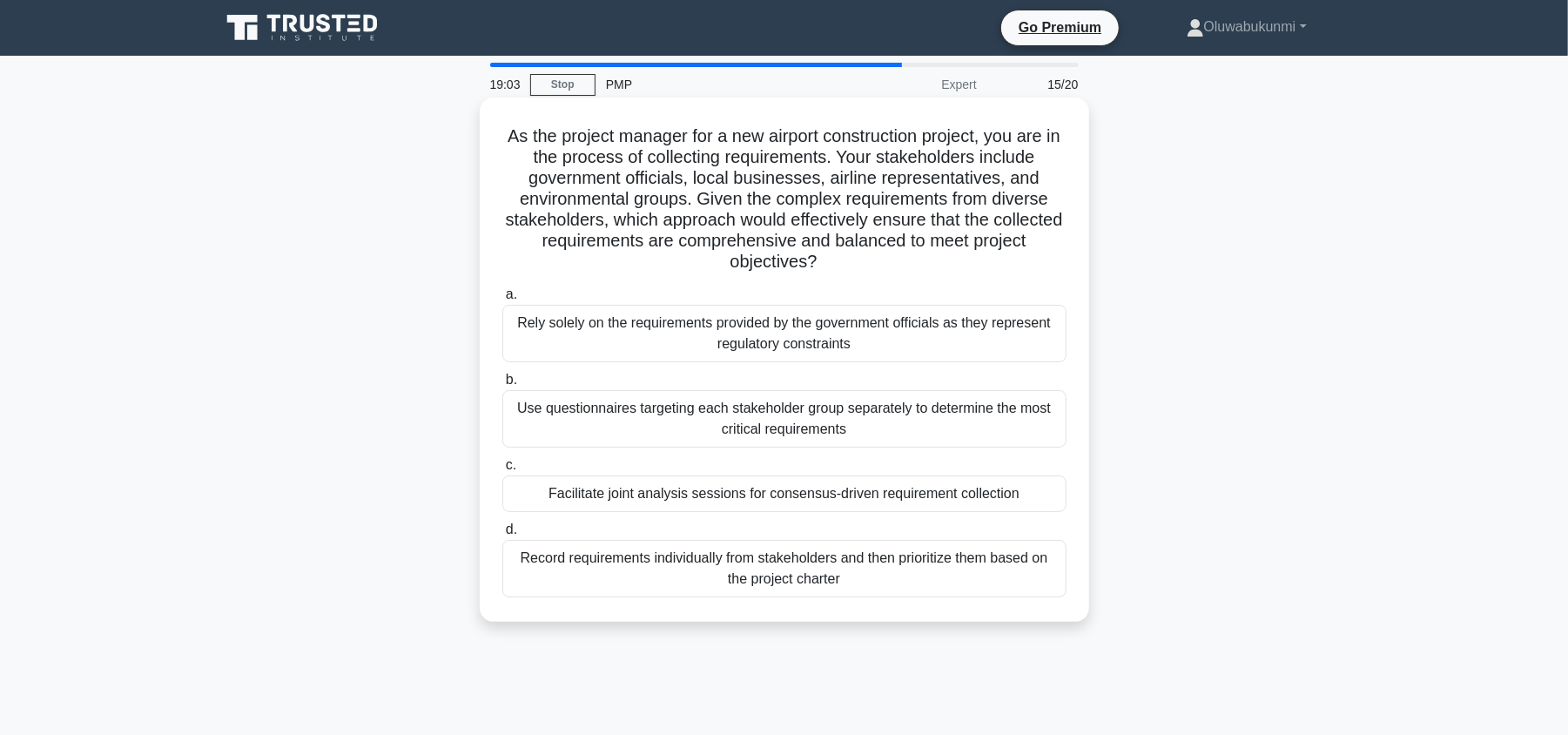
click at [677, 493] on div "Facilitate joint analysis sessions for consensus-driven requirement collection" at bounding box center [784, 494] width 565 height 37
click at [503, 471] on input "c. Facilitate joint analysis sessions for consensus-driven requirement collecti…" at bounding box center [503, 465] width 0 height 11
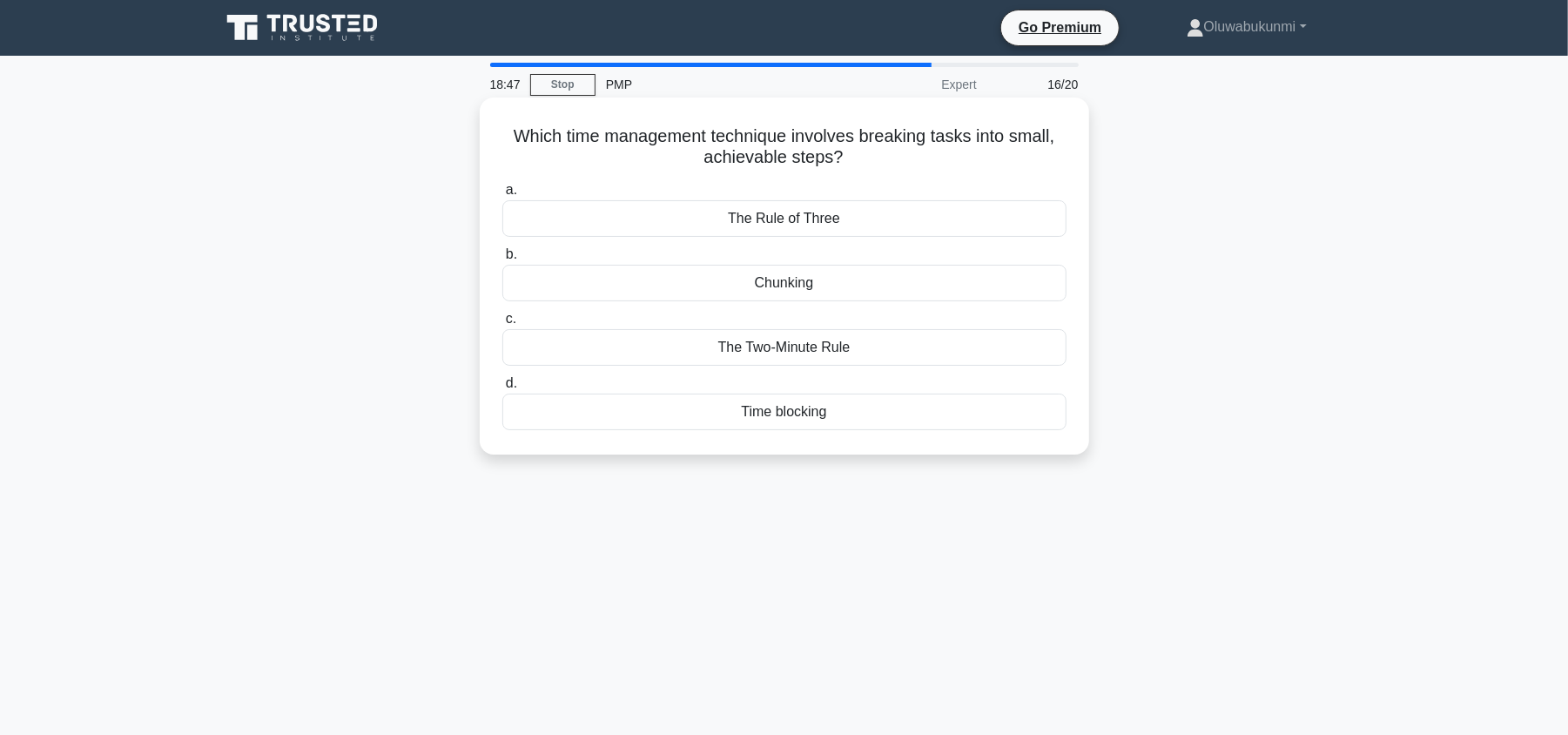
click at [812, 291] on div "Chunking" at bounding box center [784, 283] width 565 height 37
click at [503, 260] on input "b. Chunking" at bounding box center [503, 254] width 0 height 11
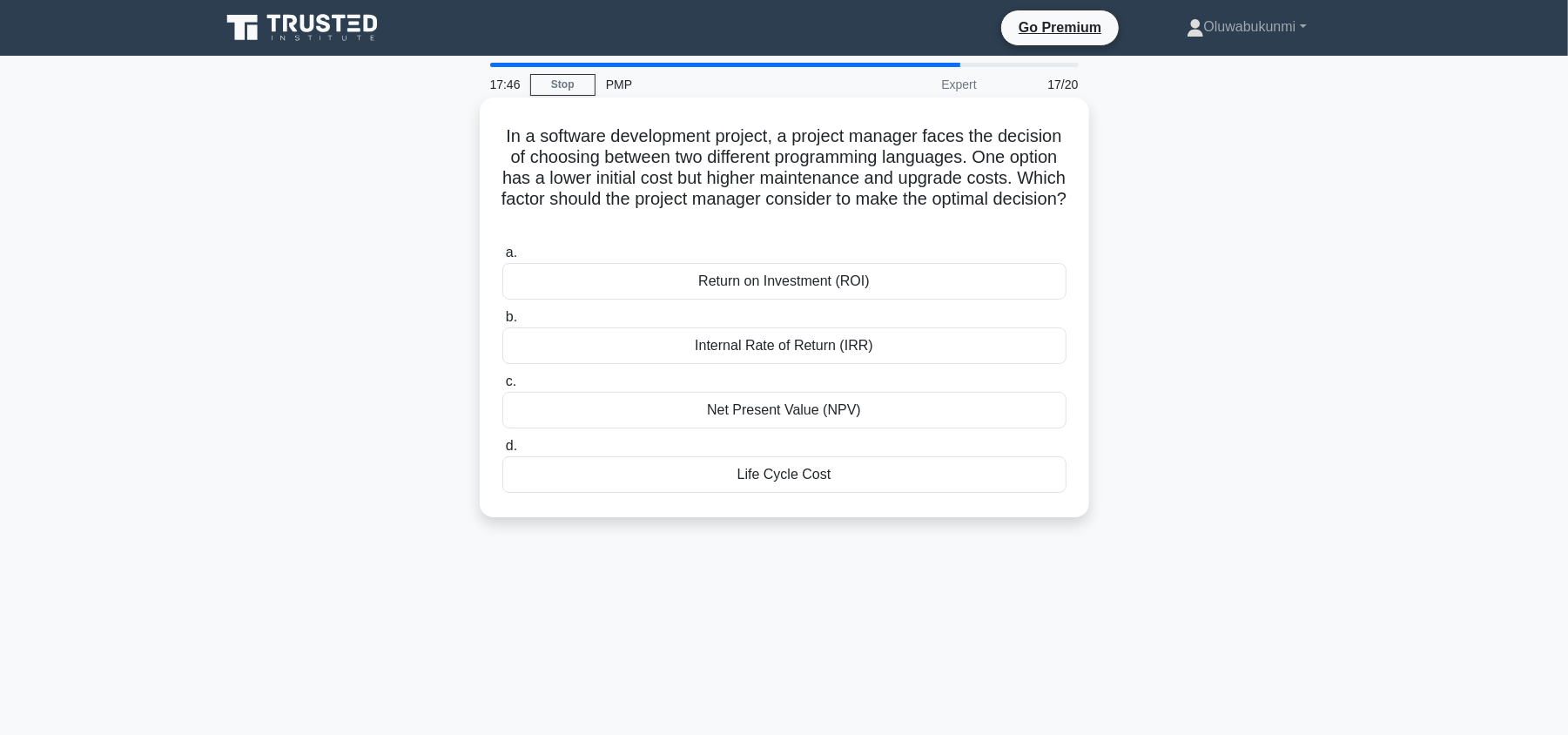
click at [816, 481] on div "Life Cycle Cost" at bounding box center [784, 475] width 565 height 37
click at [503, 452] on input "d. Life Cycle Cost" at bounding box center [503, 446] width 0 height 11
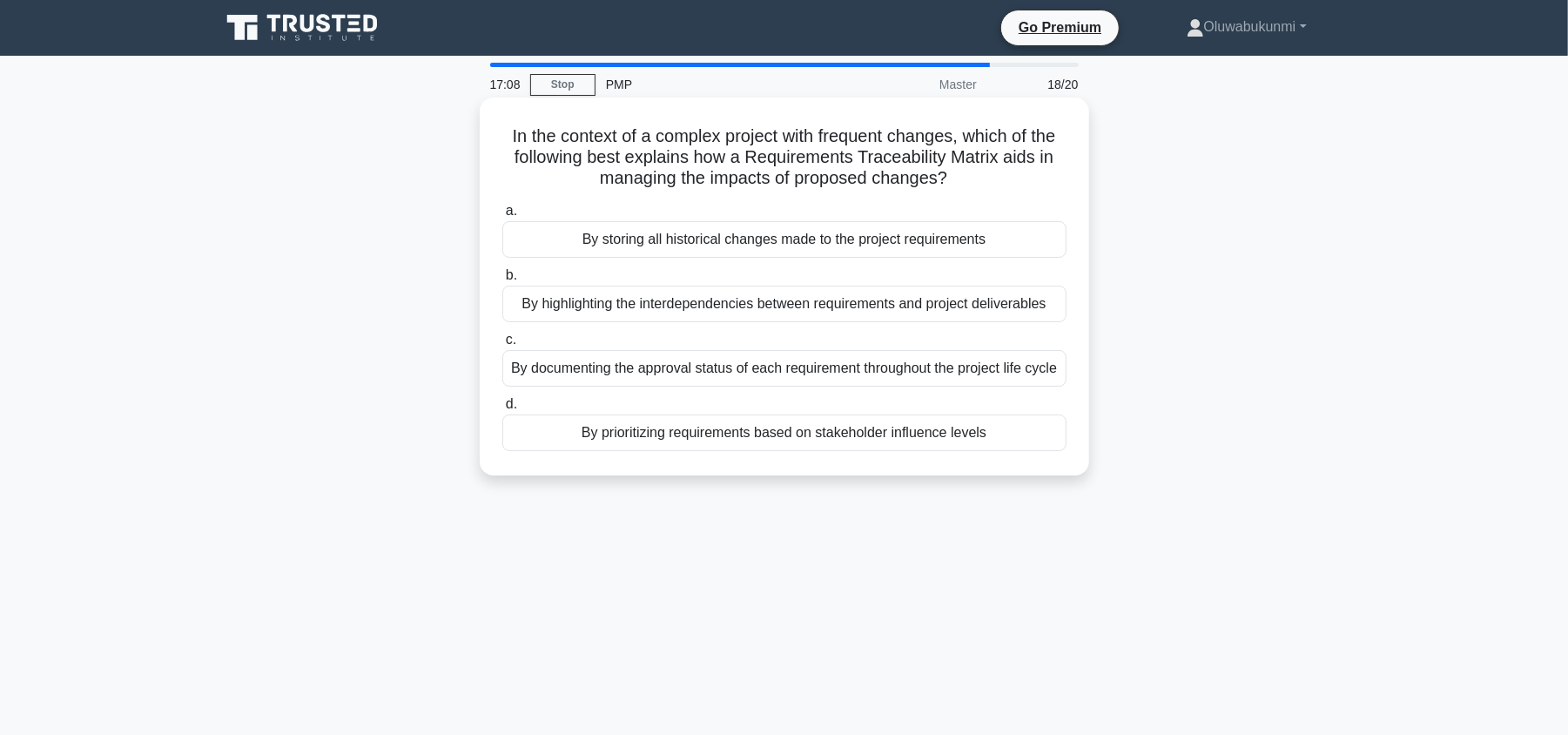
click at [778, 385] on div "By documenting the approval status of each requirement throughout the project l…" at bounding box center [784, 369] width 565 height 37
click at [503, 346] on input "c. By documenting the approval status of each requirement throughout the projec…" at bounding box center [503, 340] width 0 height 11
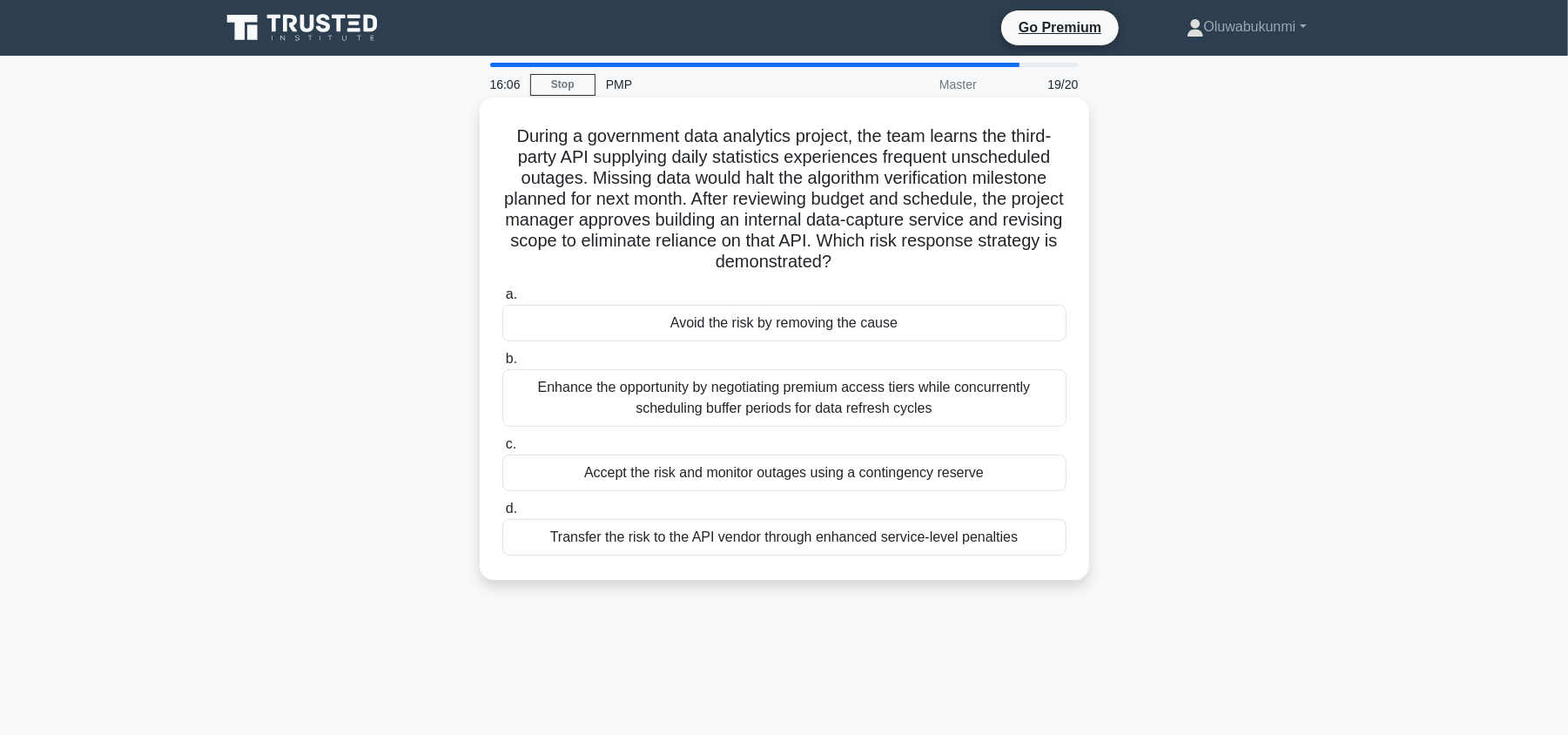
click at [670, 468] on div "Accept the risk and monitor outages using a contingency reserve" at bounding box center [784, 473] width 565 height 37
click at [503, 450] on input "c. Accept the risk and monitor outages using a contingency reserve" at bounding box center [503, 444] width 0 height 11
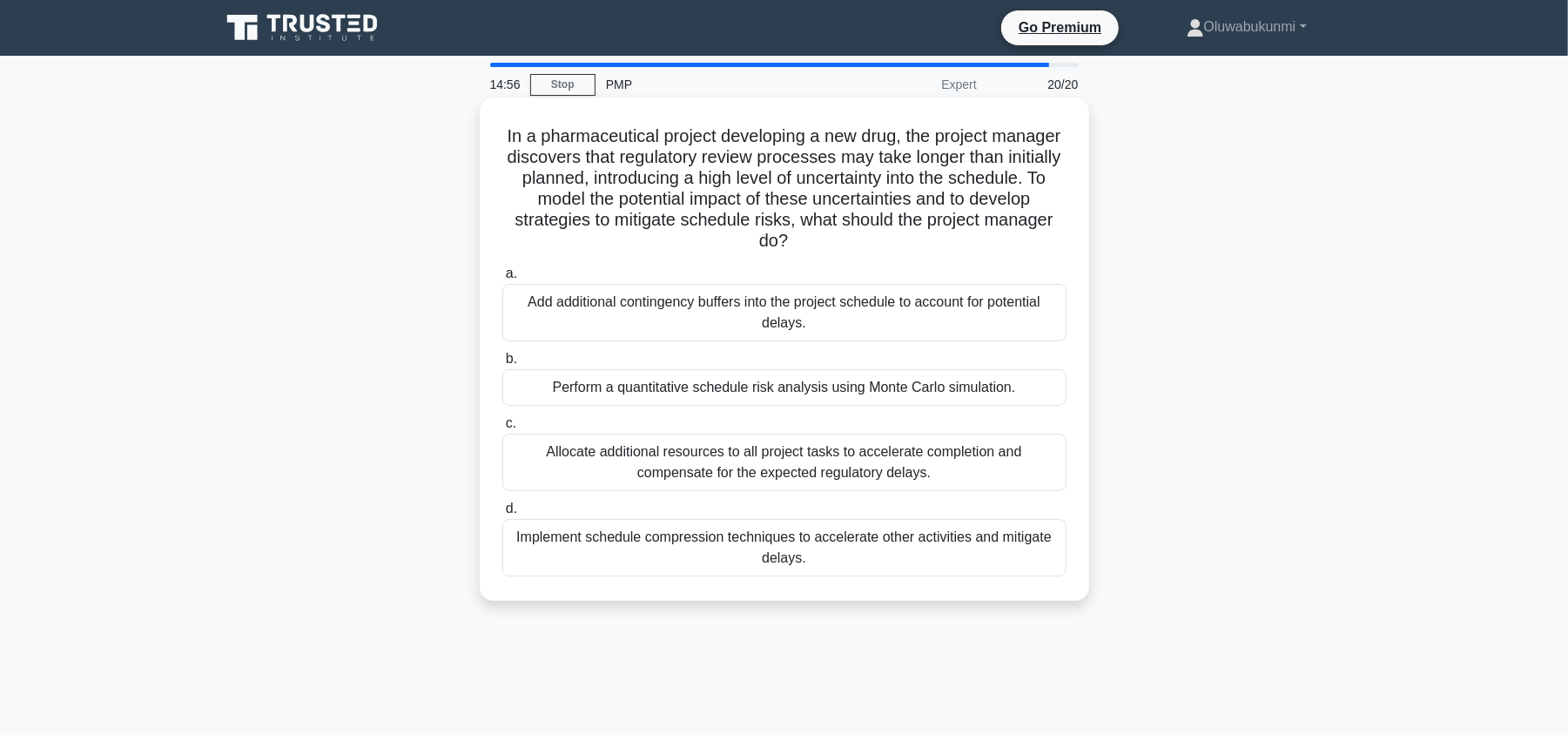
click at [681, 392] on div "Perform a quantitative schedule risk analysis using Monte Carlo simulation." at bounding box center [784, 388] width 565 height 37
click at [503, 365] on input "b. Perform a quantitative schedule risk analysis using Monte Carlo simulation." at bounding box center [503, 359] width 0 height 11
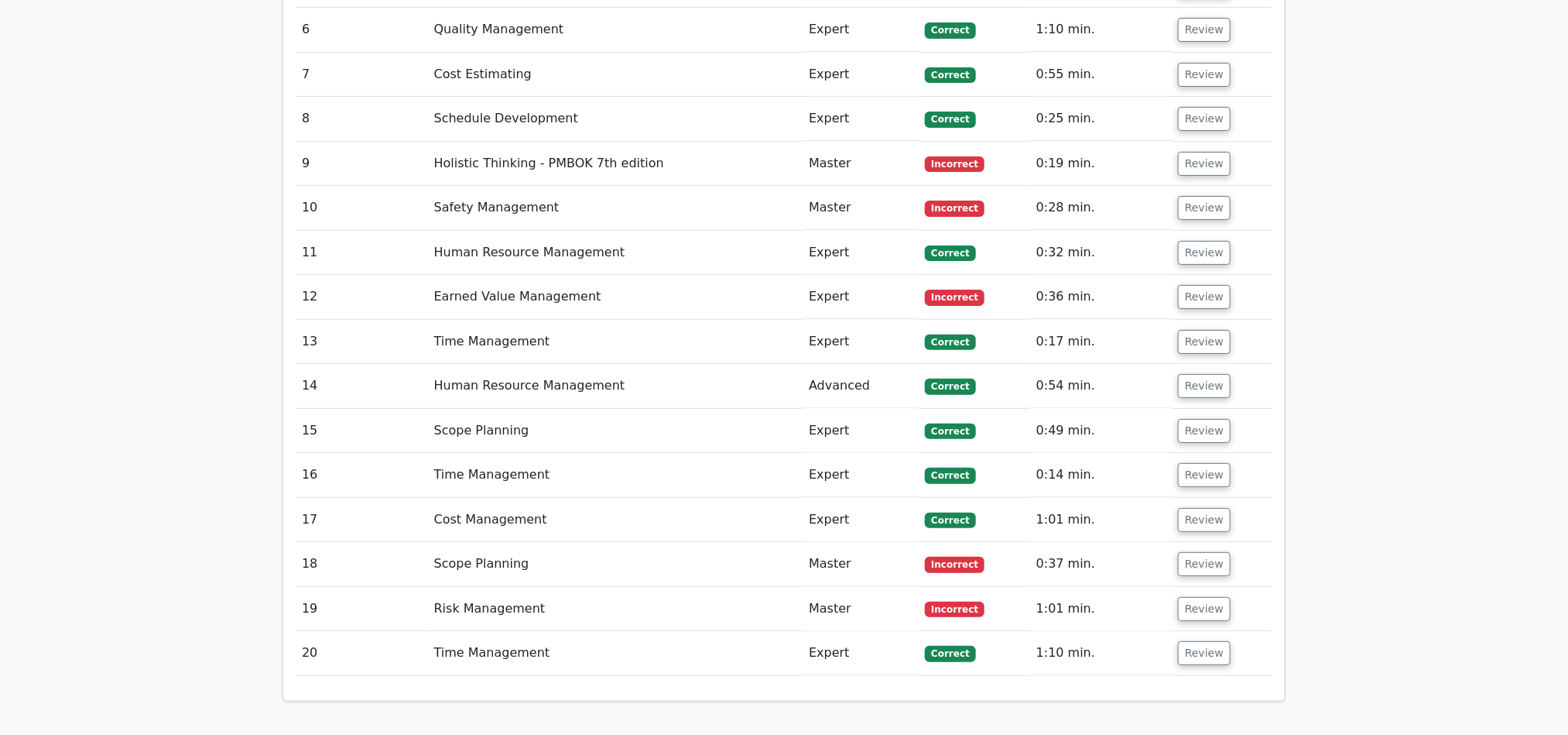
scroll to position [3242, 0]
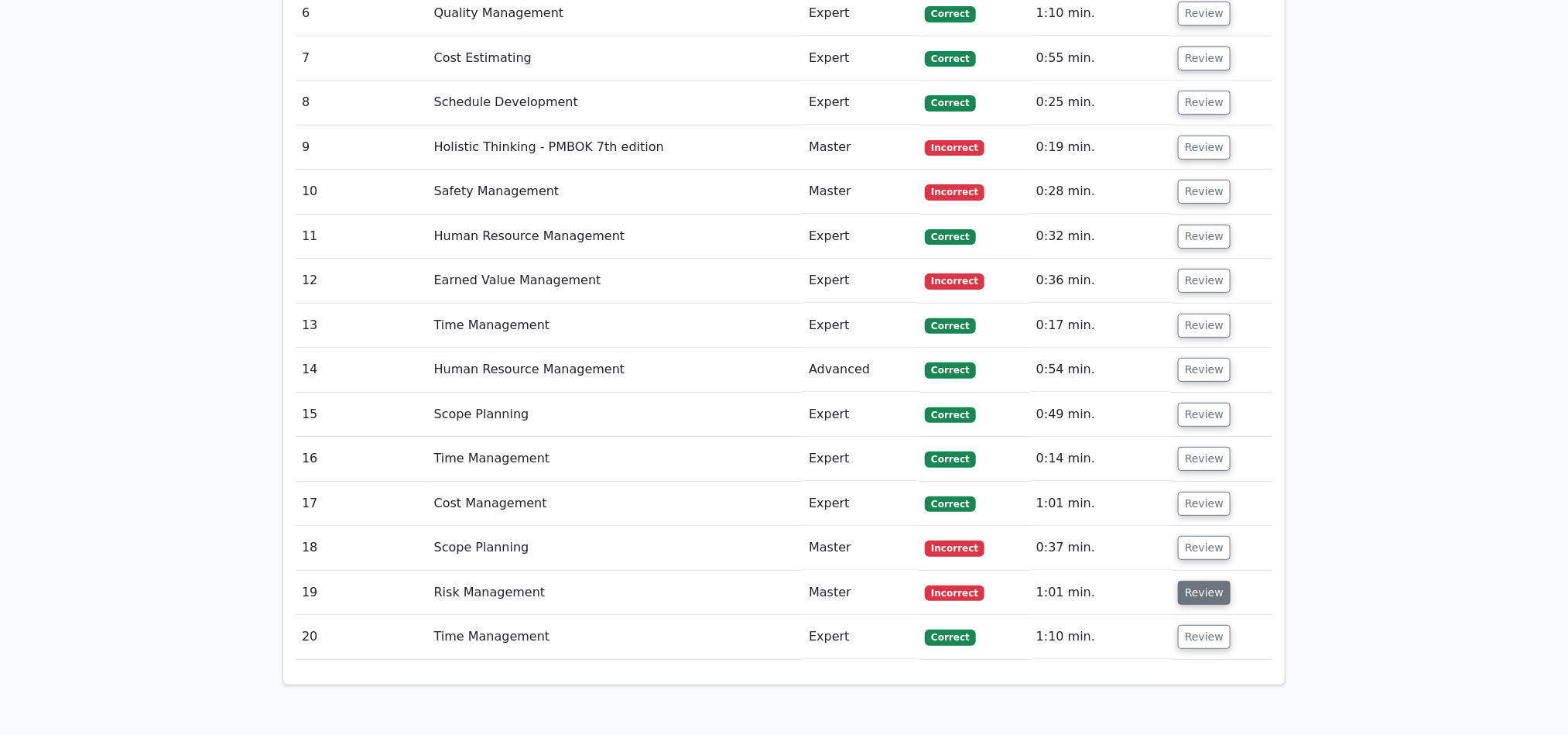
click at [1189, 581] on button "Review" at bounding box center [1205, 593] width 53 height 24
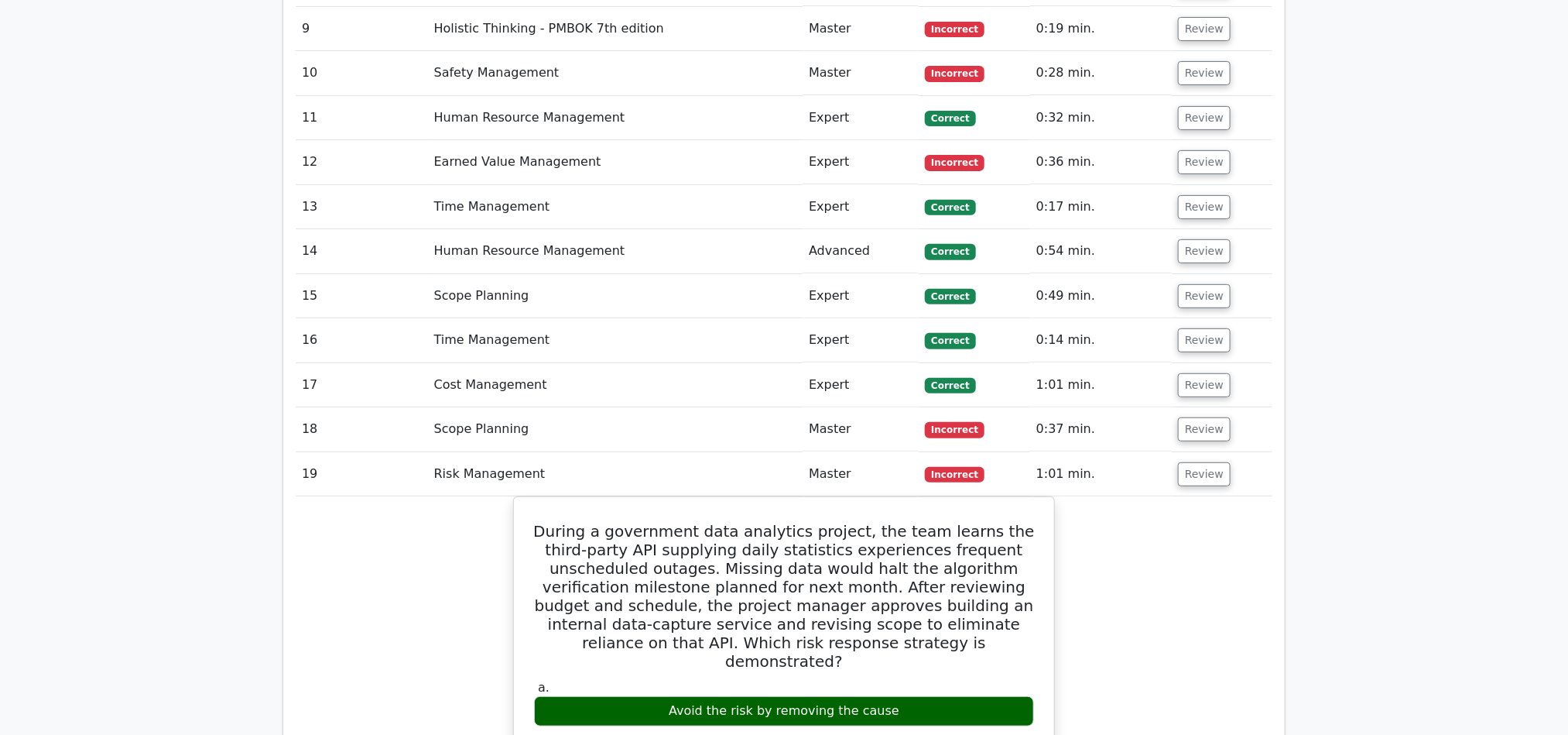
scroll to position [3358, 0]
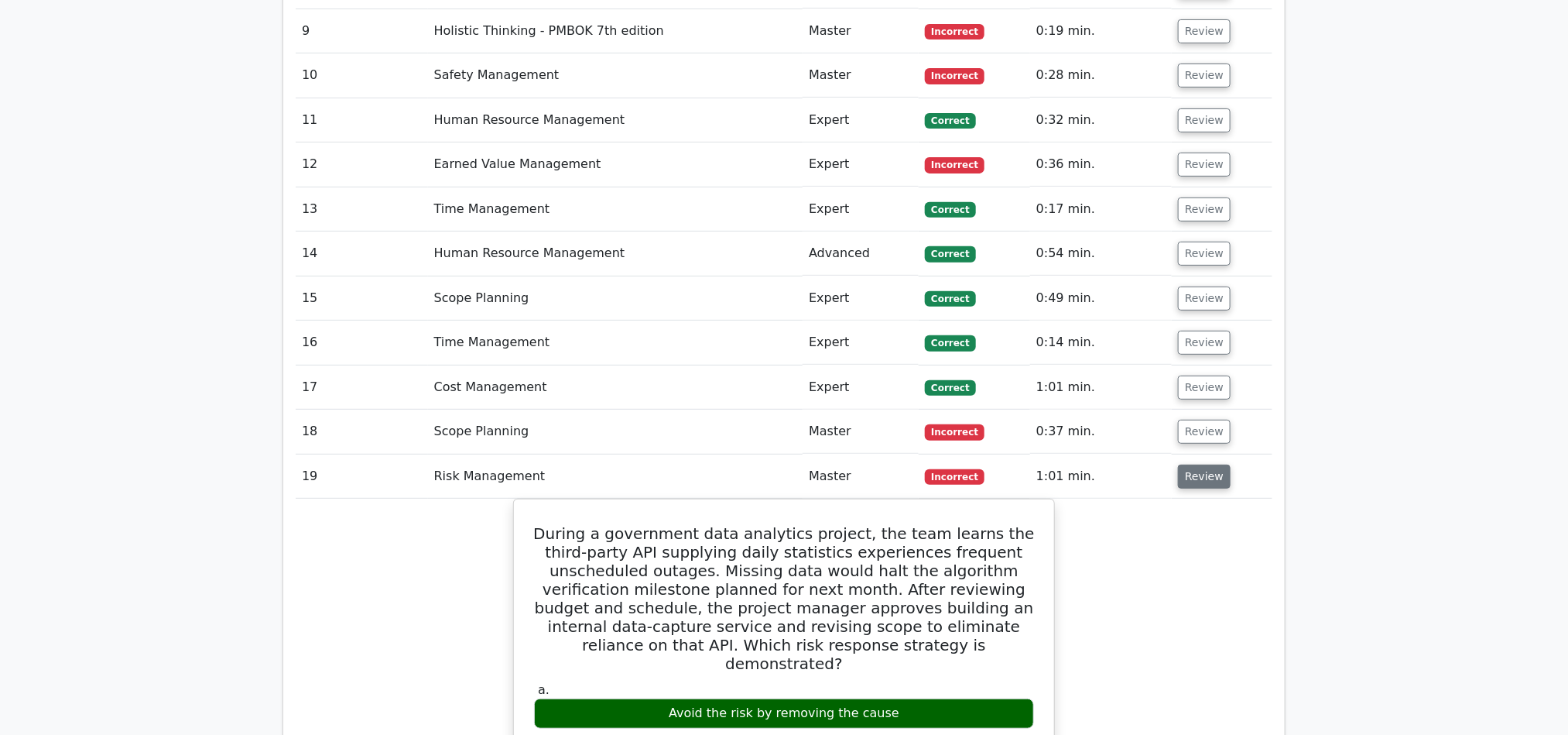
click at [1215, 465] on button "Review" at bounding box center [1205, 477] width 53 height 24
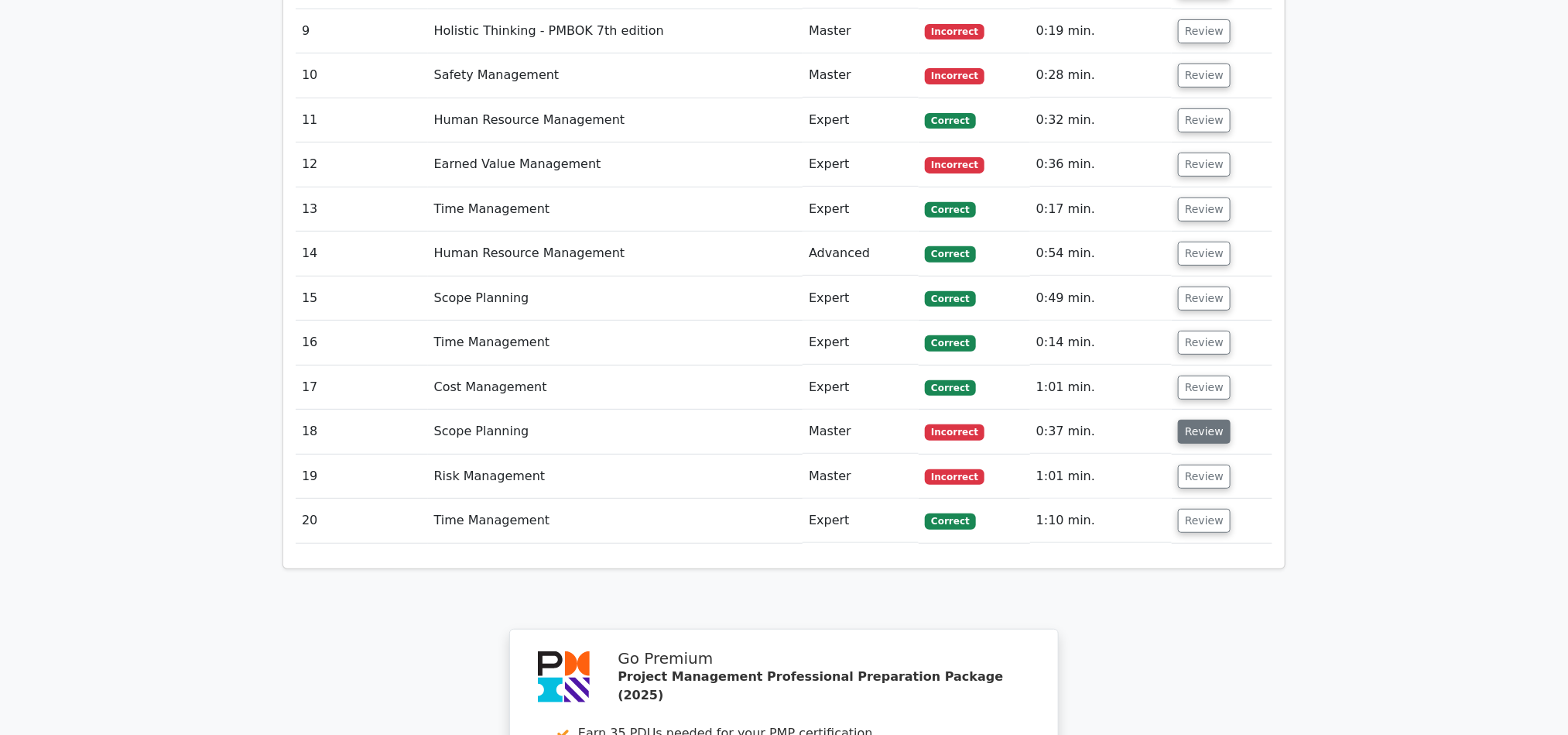
click at [1204, 420] on button "Review" at bounding box center [1205, 431] width 53 height 24
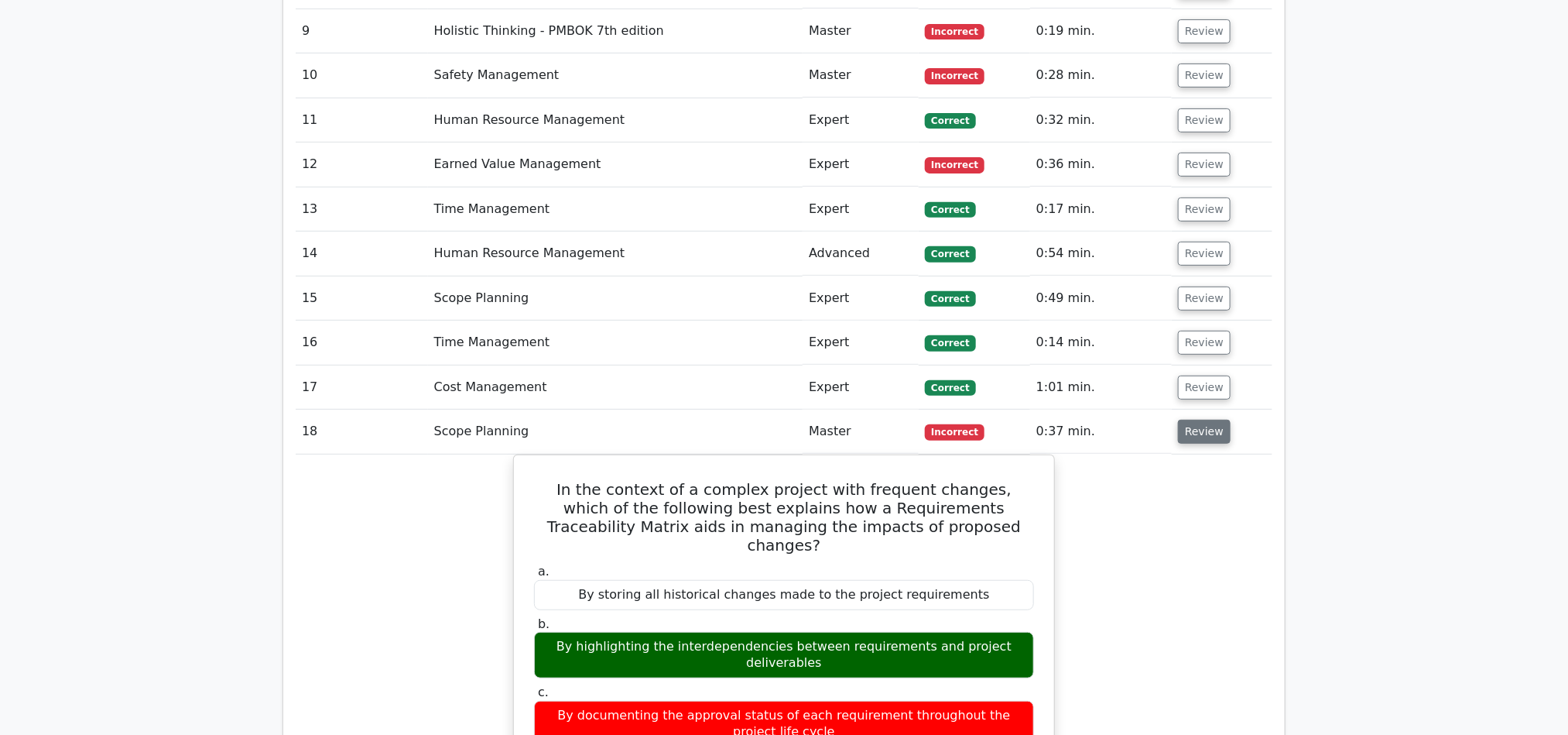
click at [1208, 420] on button "Review" at bounding box center [1205, 431] width 53 height 24
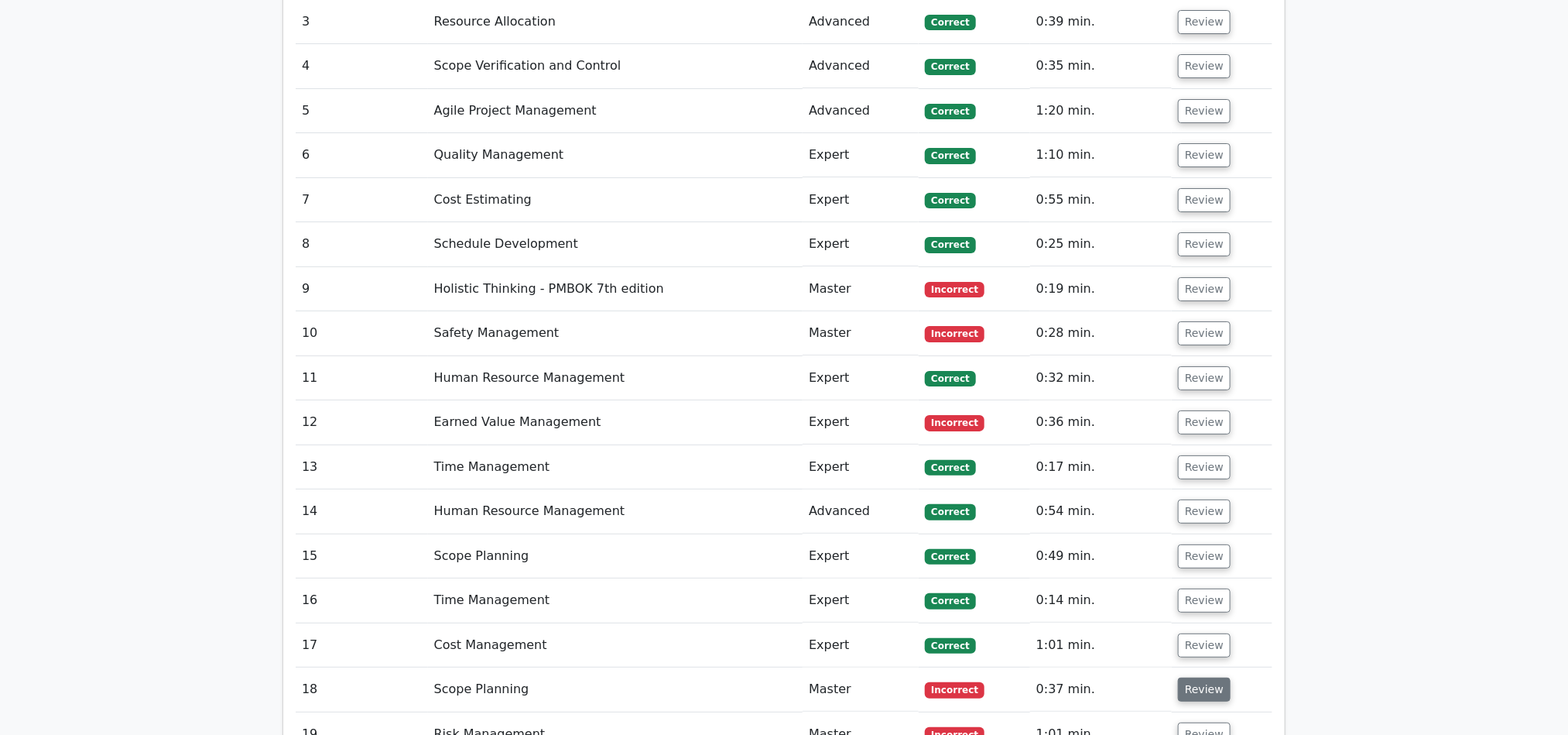
scroll to position [3068, 0]
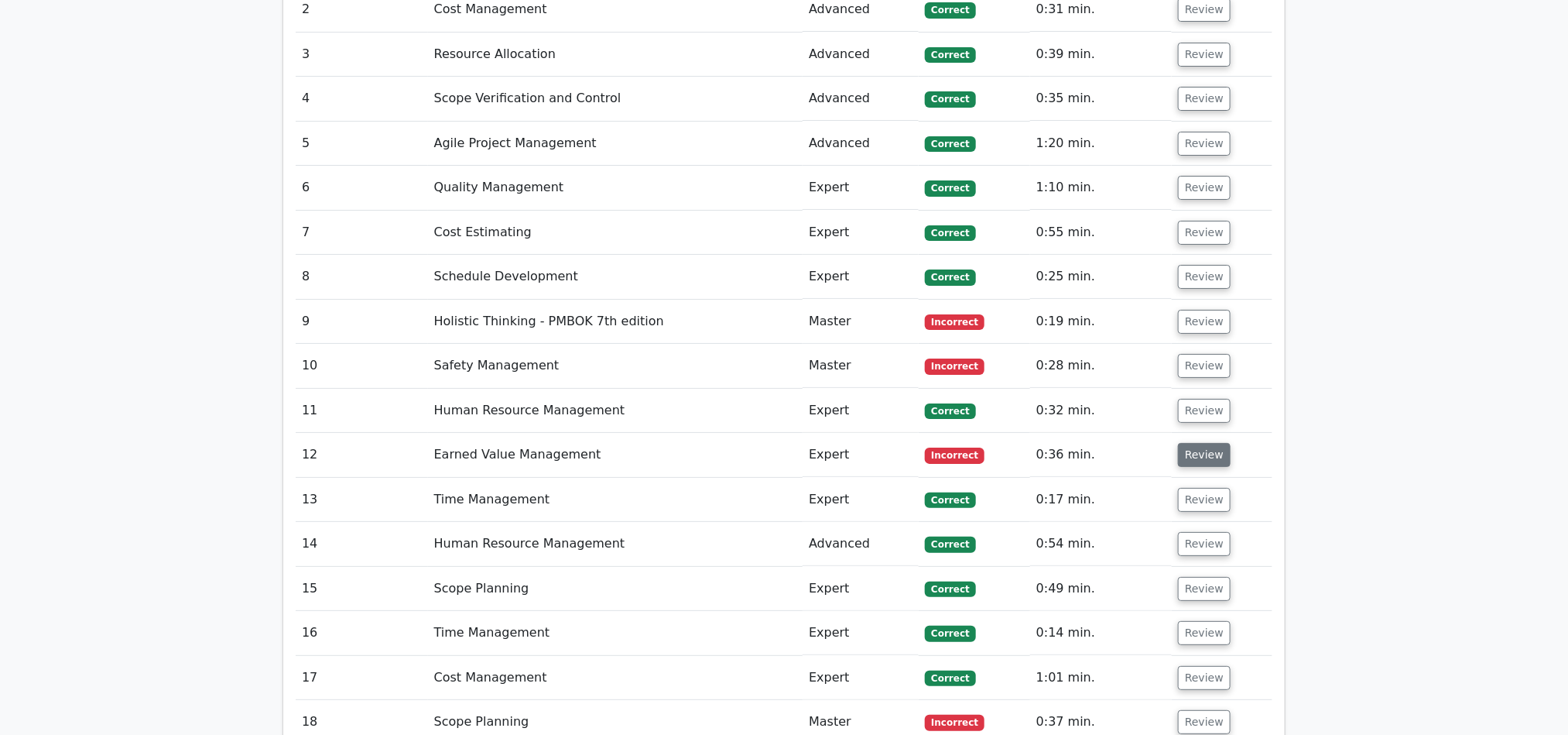
click at [1198, 443] on button "Review" at bounding box center [1205, 455] width 53 height 24
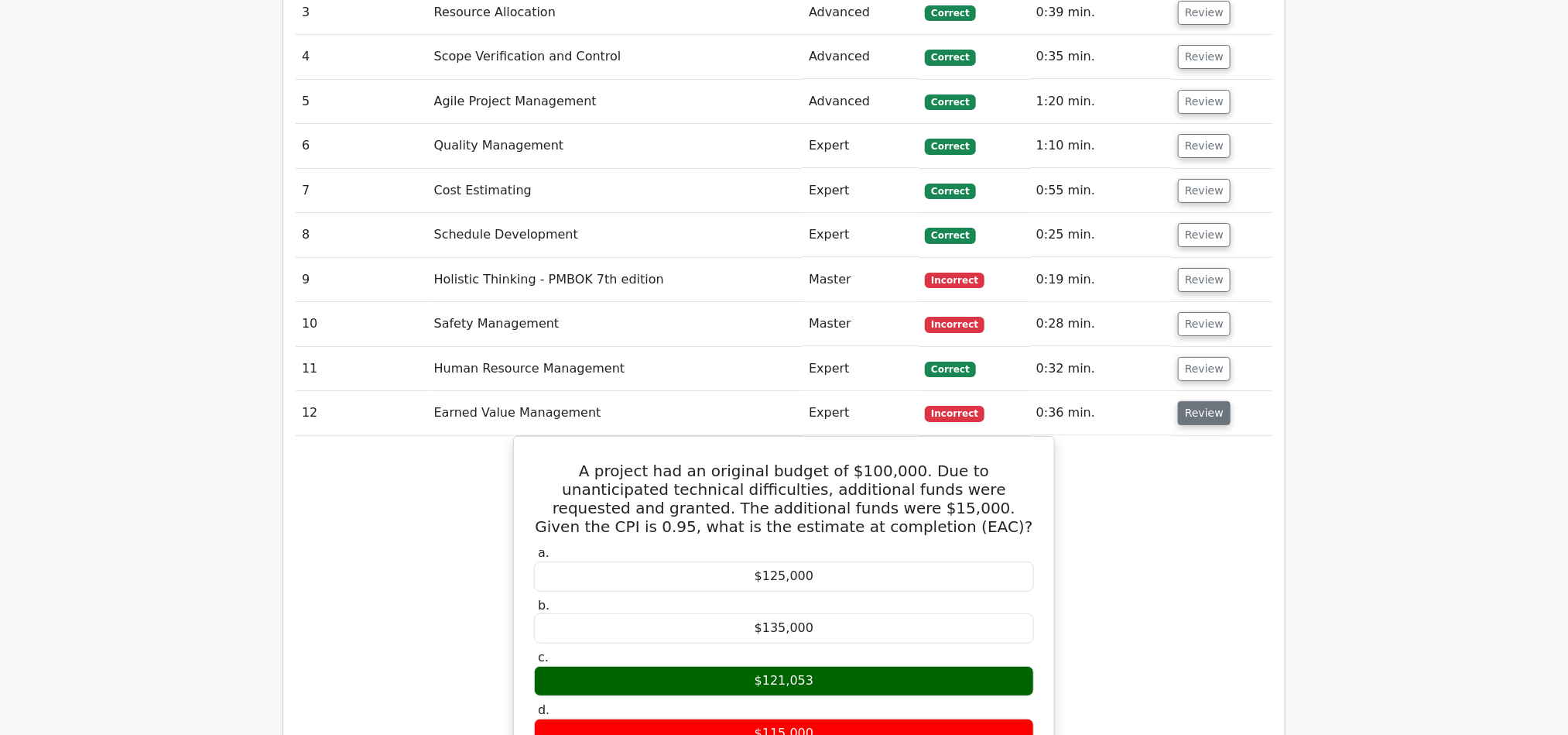
scroll to position [3107, 0]
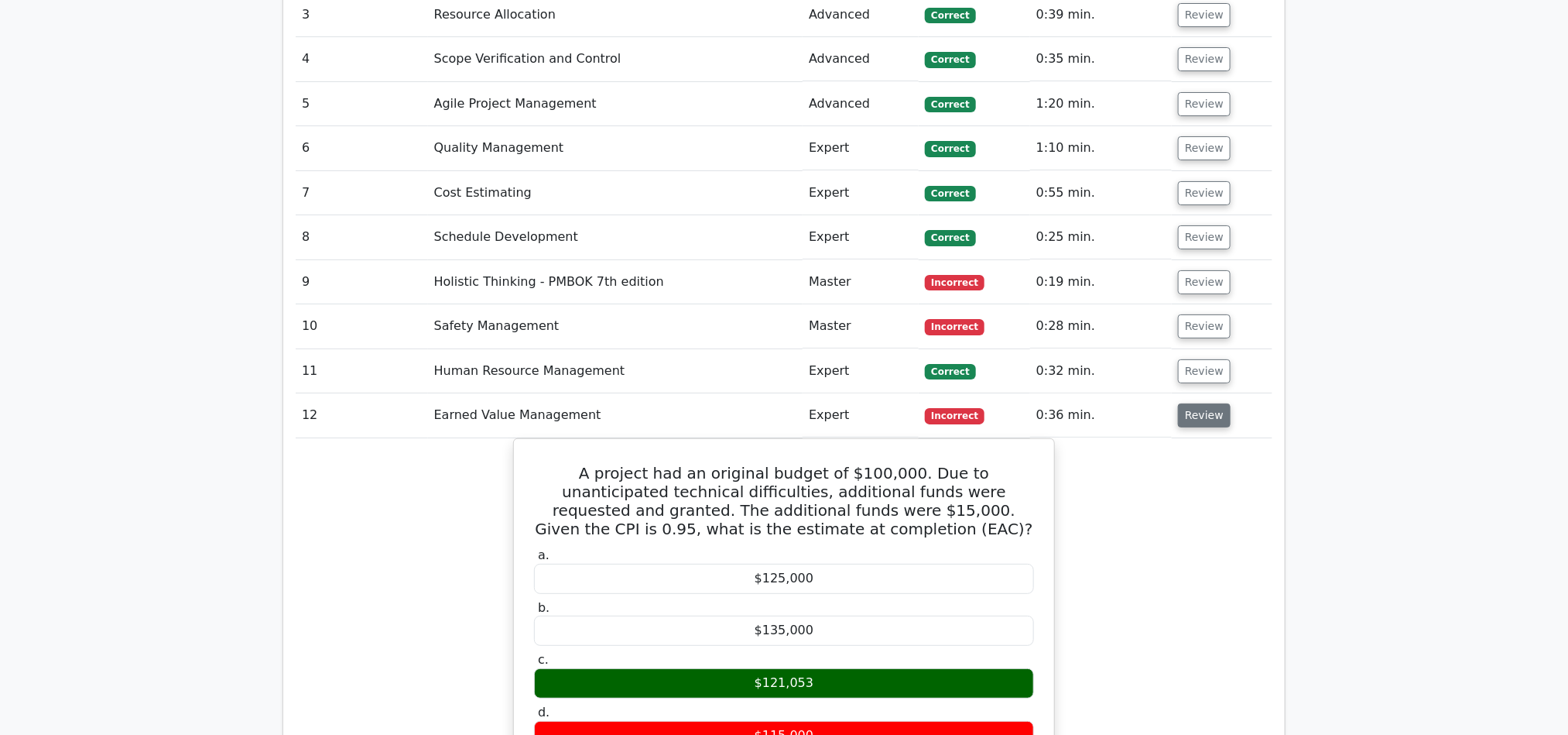
click at [1204, 403] on button "Review" at bounding box center [1205, 415] width 53 height 24
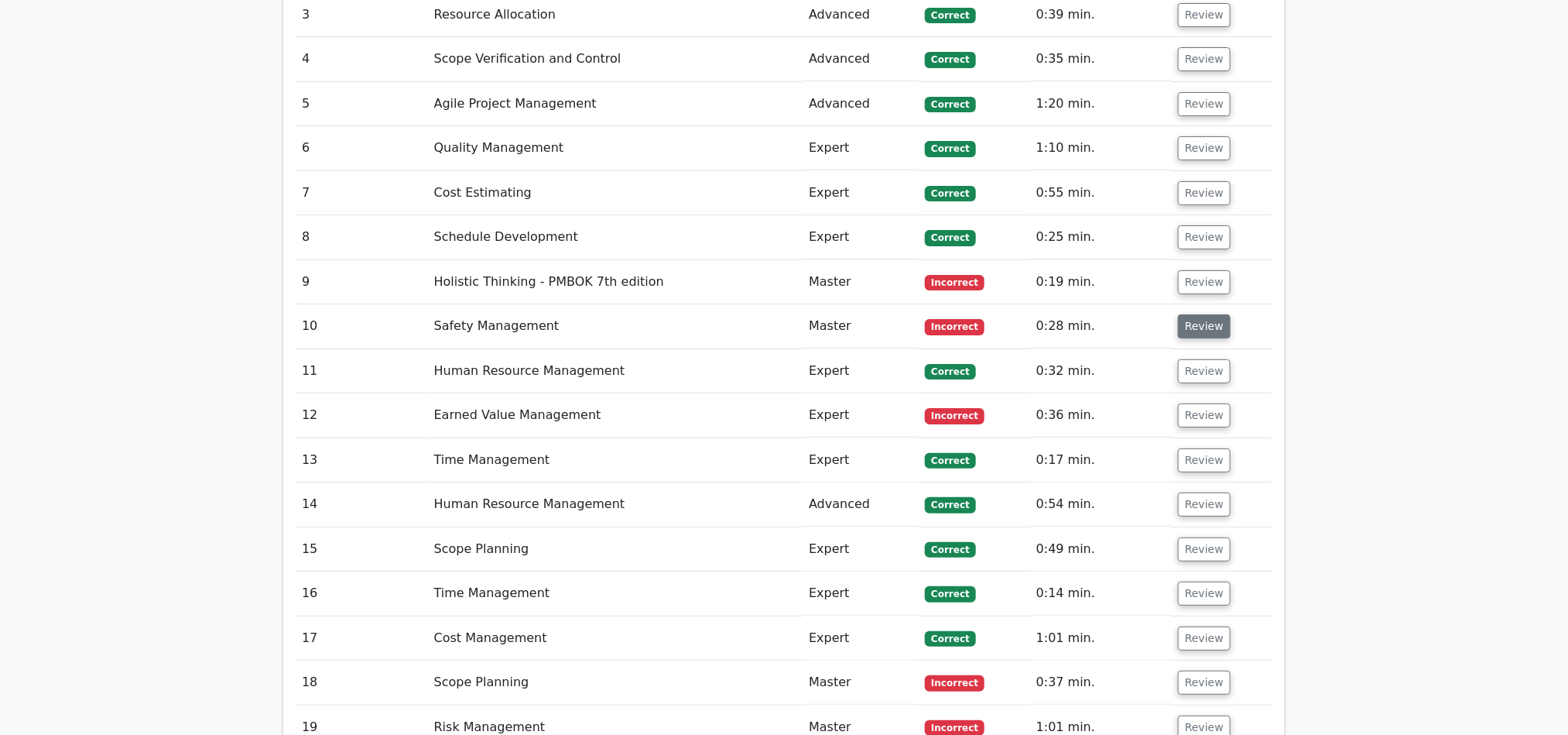
click at [1212, 315] on button "Review" at bounding box center [1205, 326] width 53 height 24
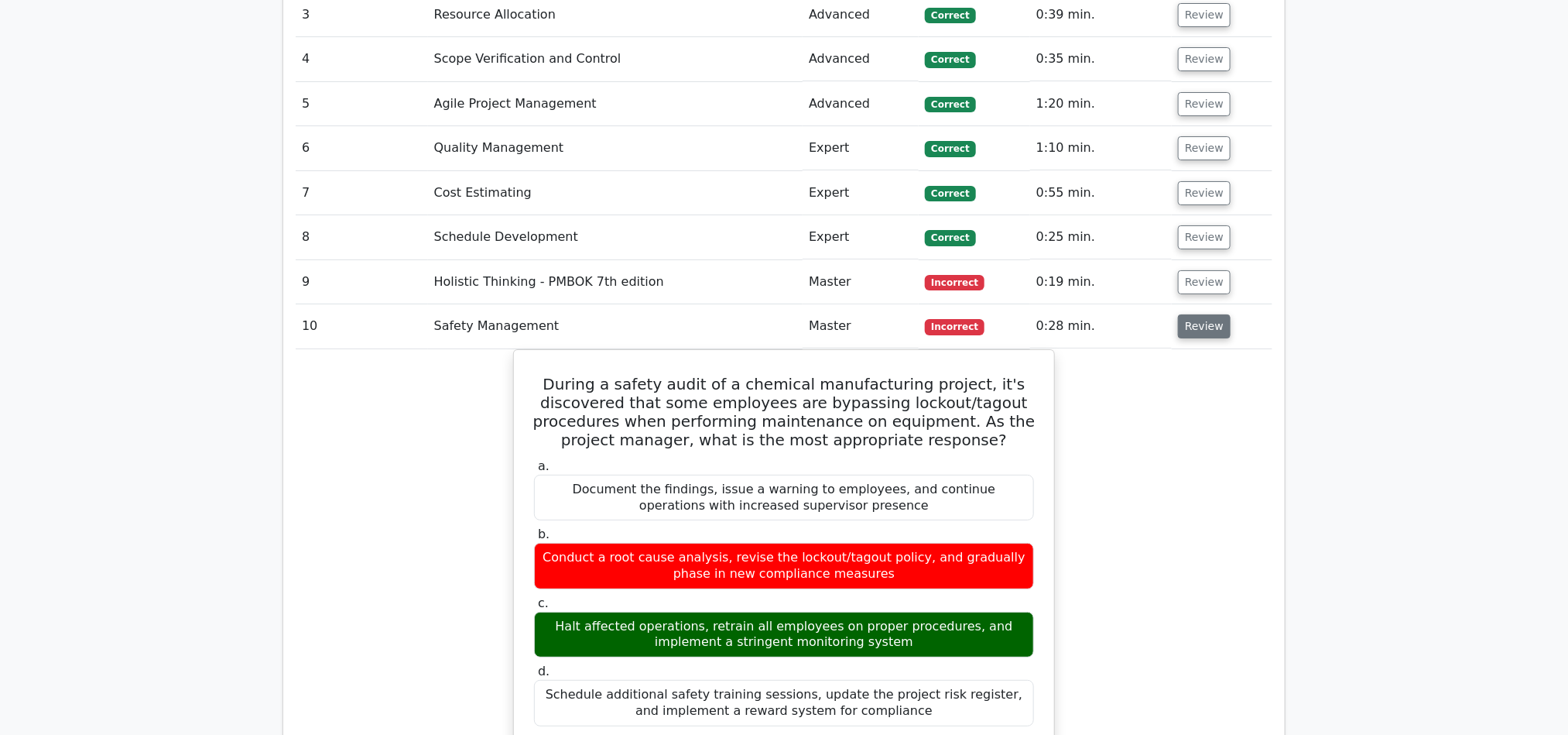
click at [1212, 315] on button "Review" at bounding box center [1205, 326] width 53 height 24
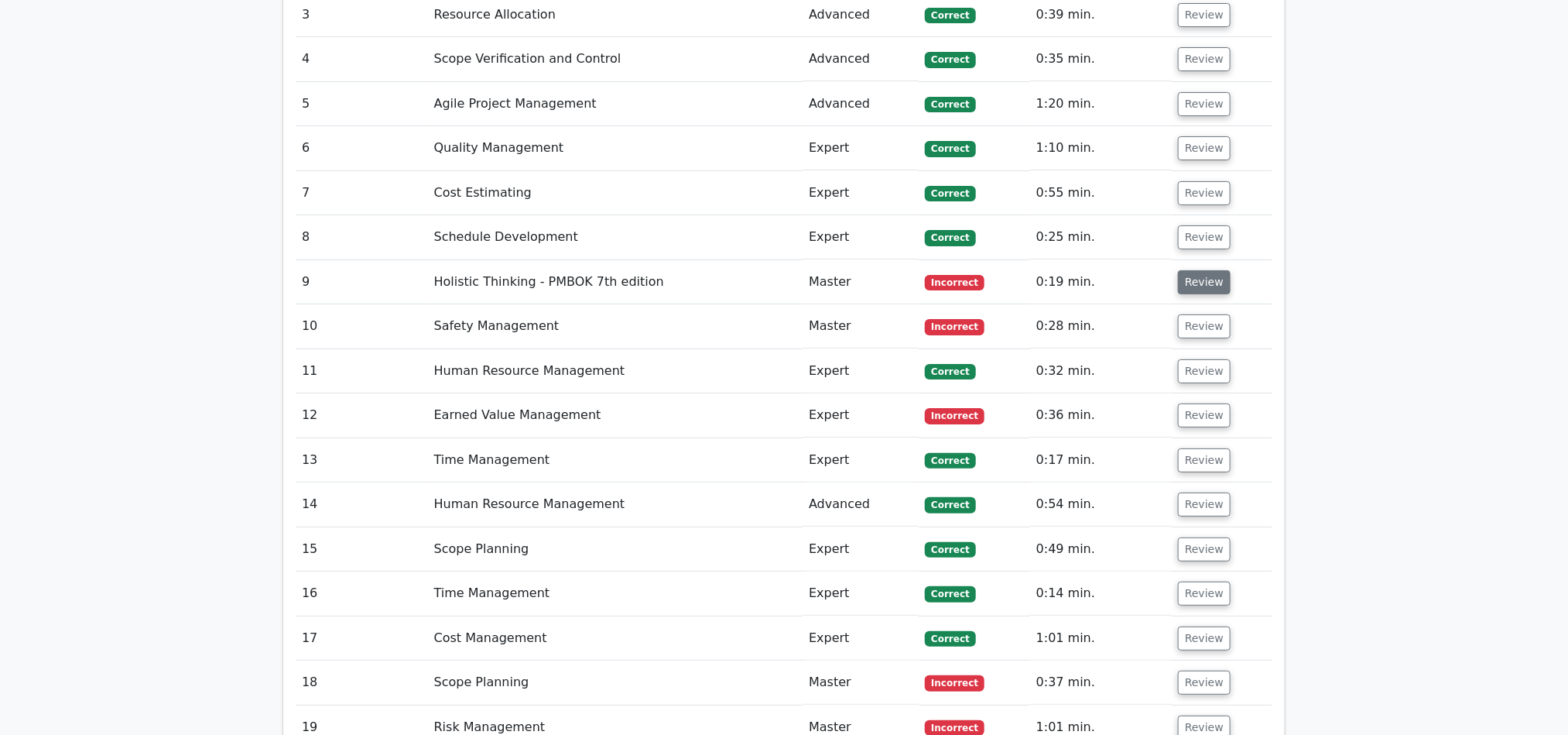
click at [1210, 270] on button "Review" at bounding box center [1205, 282] width 53 height 24
